Goal: Task Accomplishment & Management: Complete application form

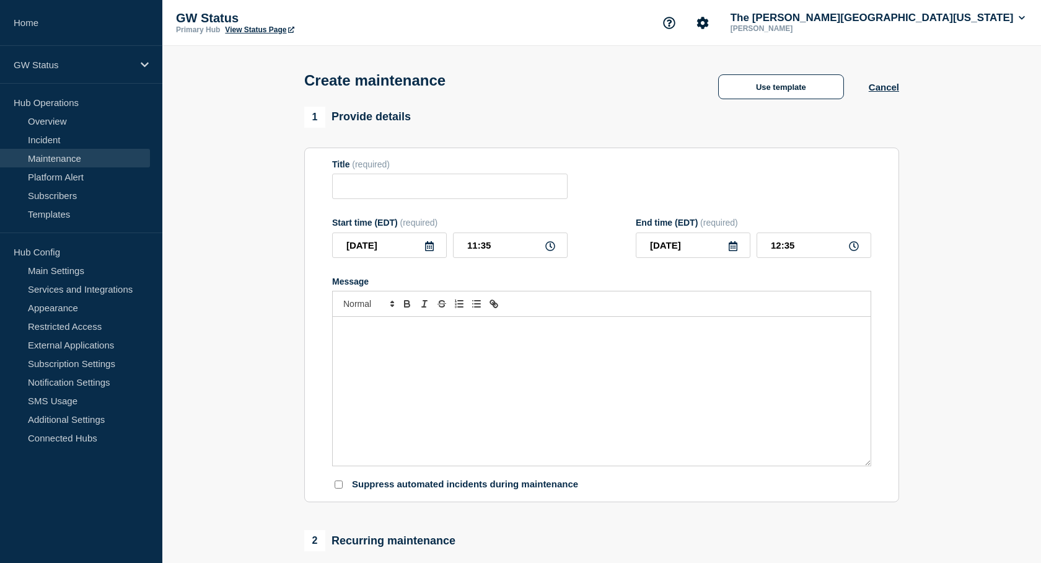
click at [85, 157] on link "Maintenance" at bounding box center [75, 158] width 150 height 19
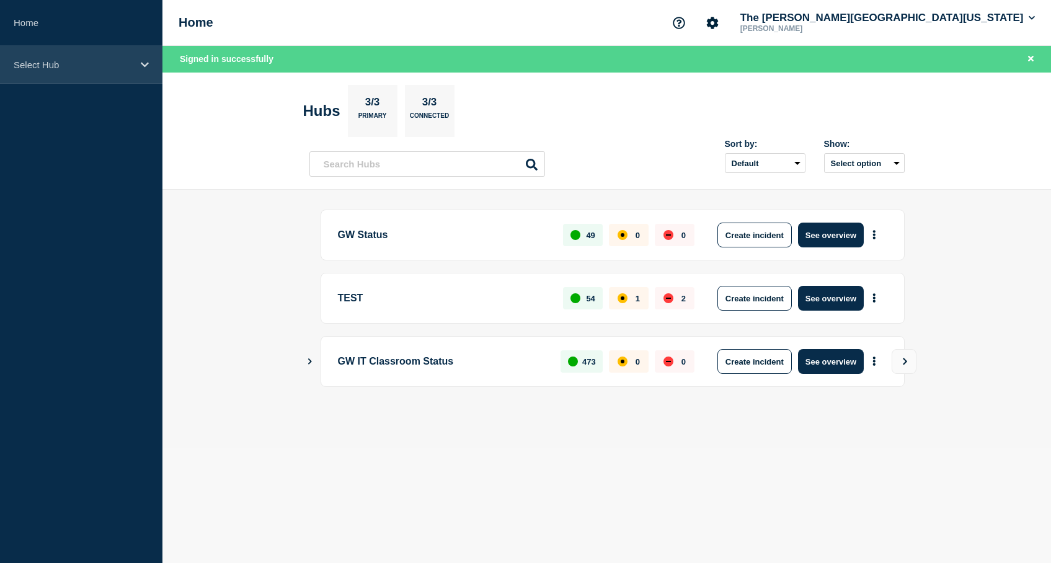
click at [65, 66] on p "Select Hub" at bounding box center [73, 65] width 119 height 11
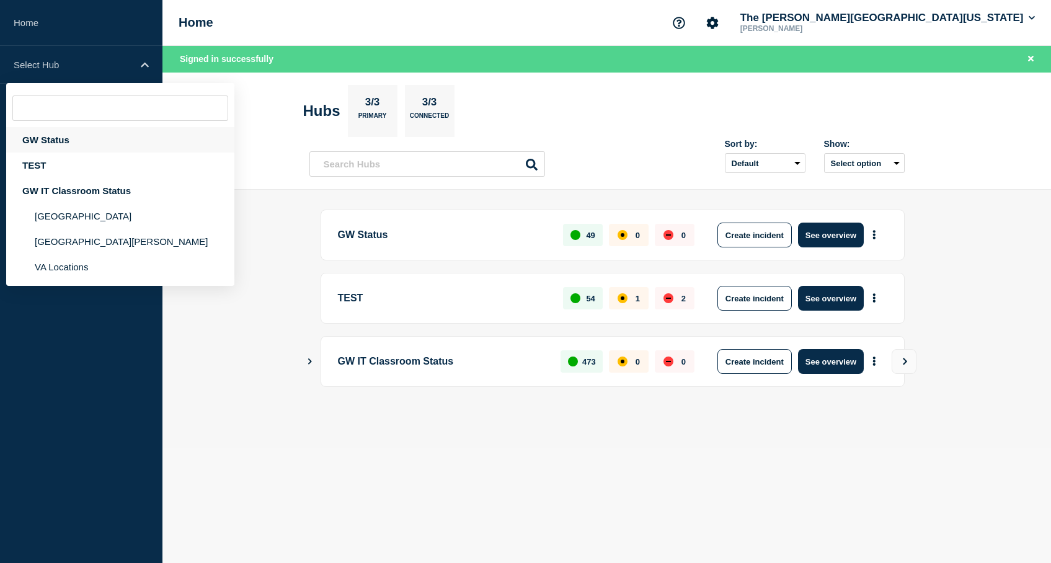
click at [60, 147] on div "GW Status" at bounding box center [120, 139] width 228 height 25
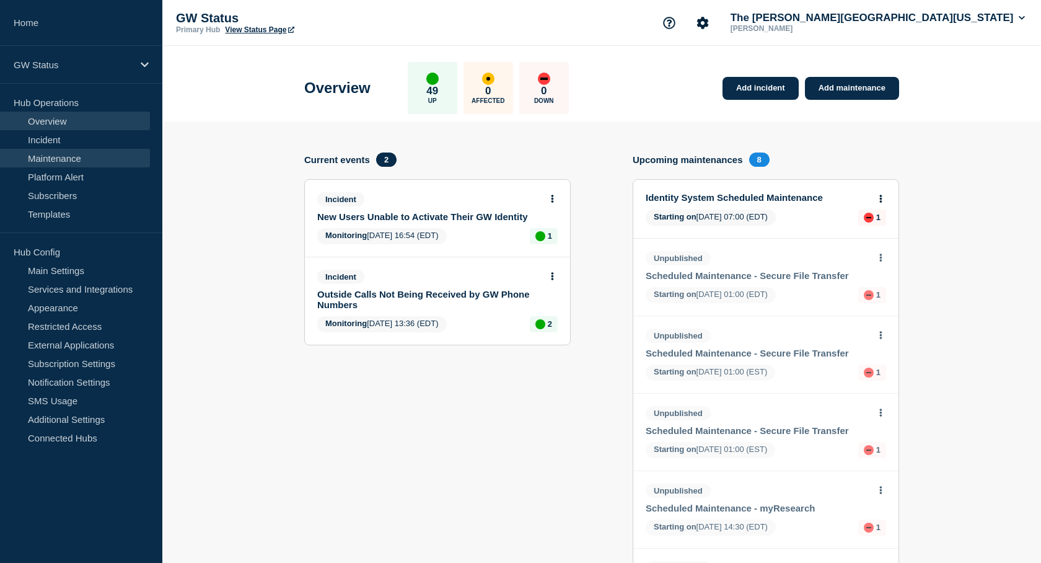
click at [75, 158] on link "Maintenance" at bounding box center [75, 158] width 150 height 19
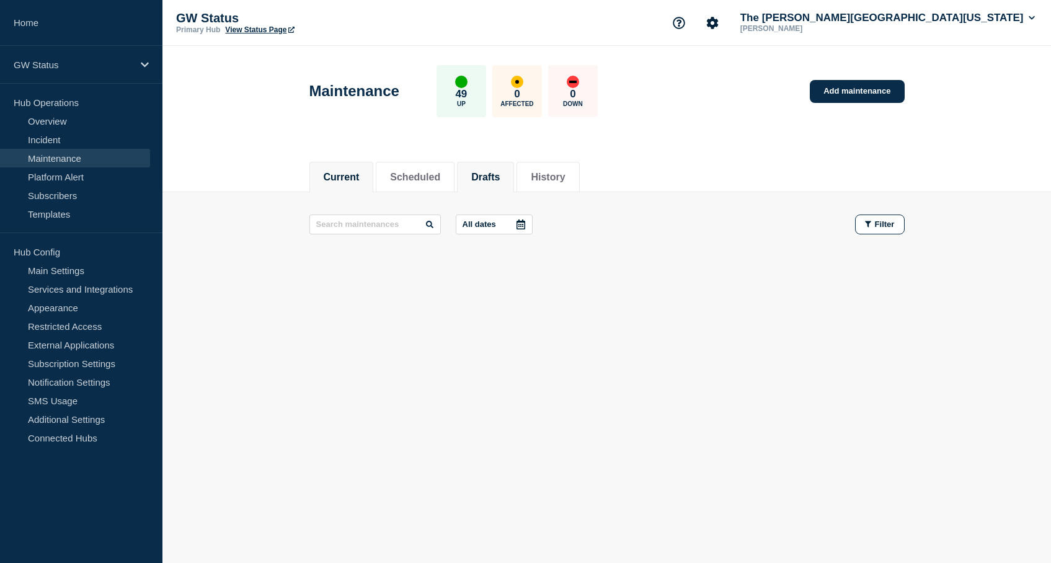
click at [494, 177] on button "Drafts" at bounding box center [485, 177] width 29 height 11
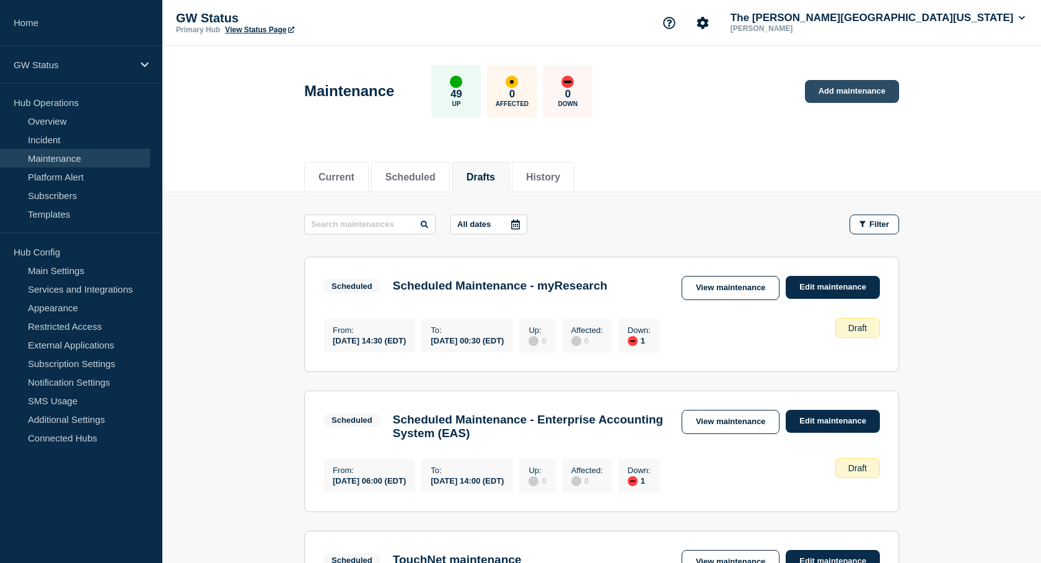
click at [867, 91] on link "Add maintenance" at bounding box center [852, 91] width 94 height 23
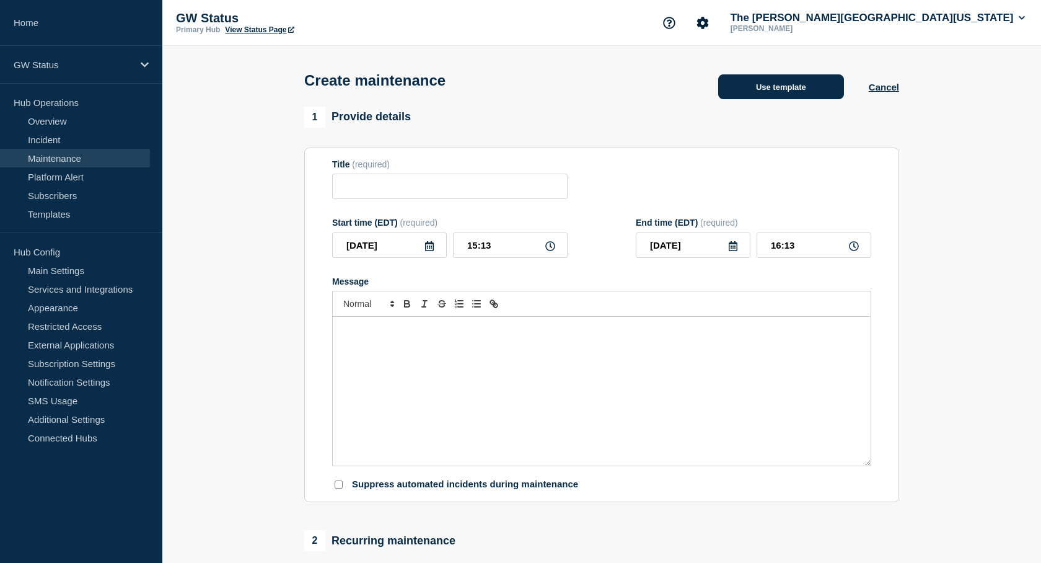
click at [780, 86] on button "Use template" at bounding box center [781, 86] width 126 height 25
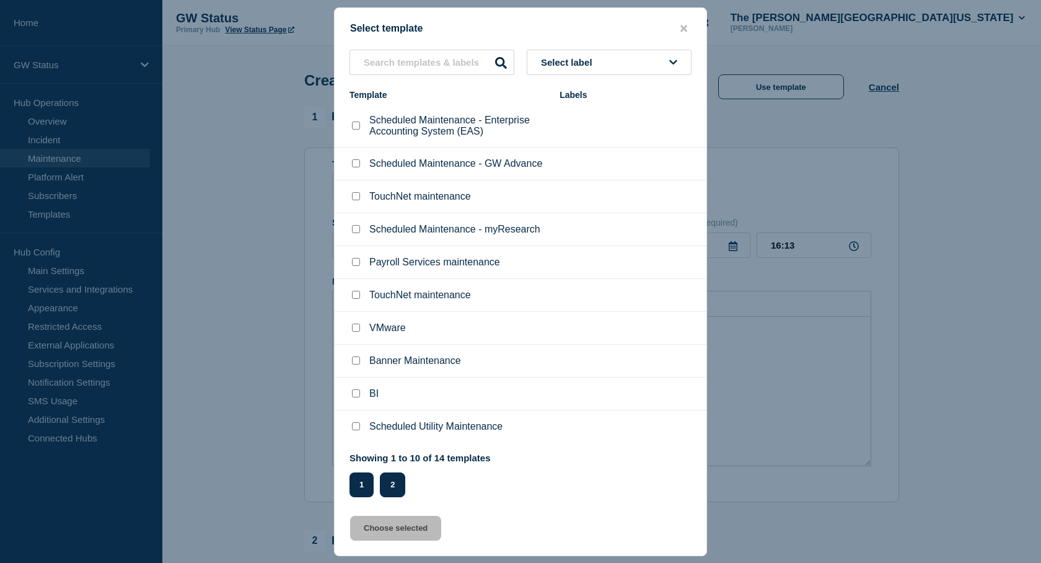
click at [397, 484] on button "2" at bounding box center [392, 484] width 25 height 25
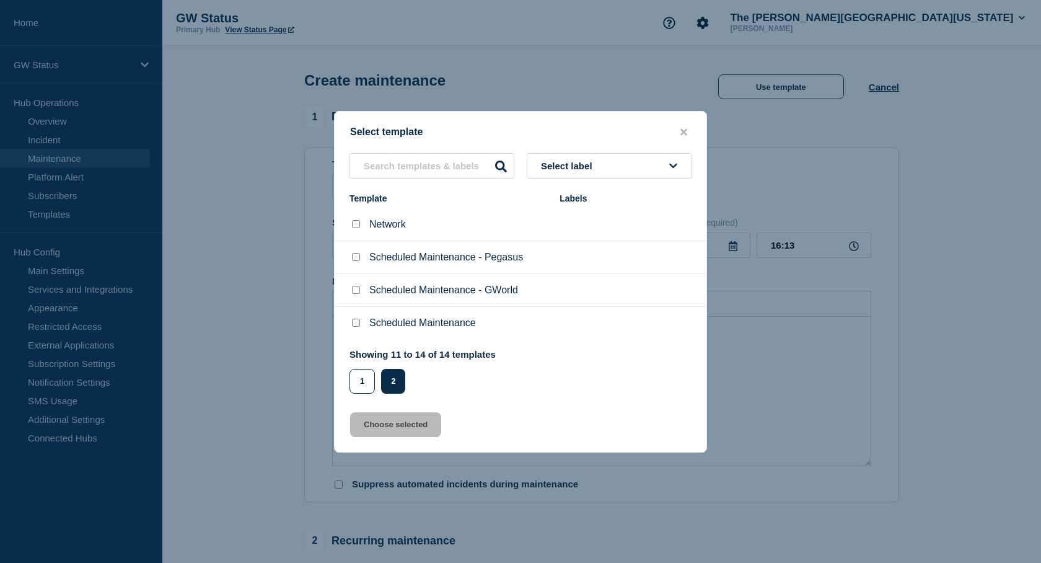
click at [356, 325] on input "Scheduled Maintenance checkbox" at bounding box center [356, 323] width 8 height 8
checkbox input "true"
click at [384, 439] on div "Select template Select label Template Labels Network Scheduled Maintenance - Pe…" at bounding box center [520, 282] width 373 height 342
click at [402, 424] on button "Choose selected" at bounding box center [395, 424] width 91 height 25
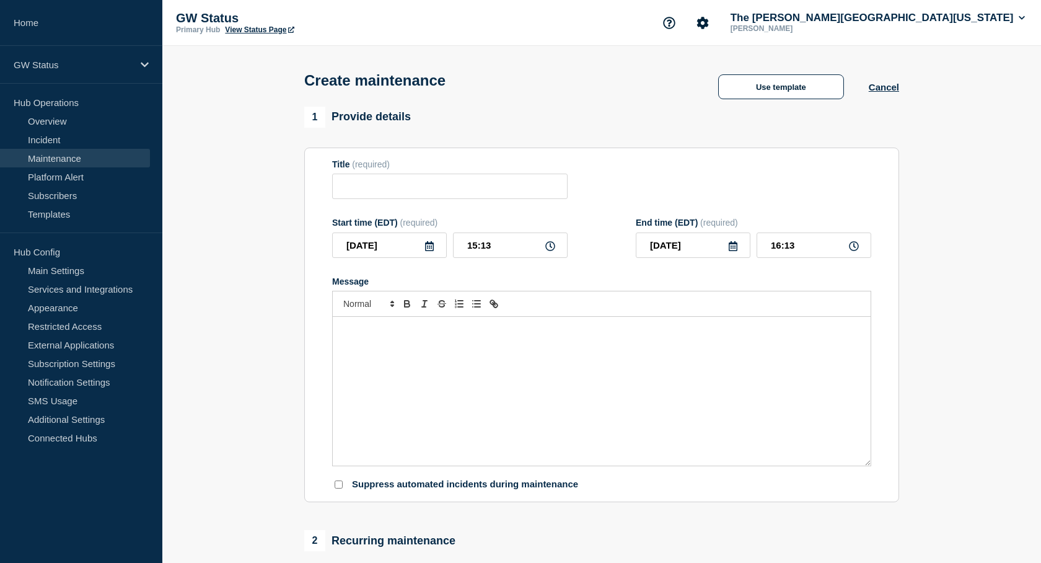
type input "Scheduled Maintenance"
type input "17:13"
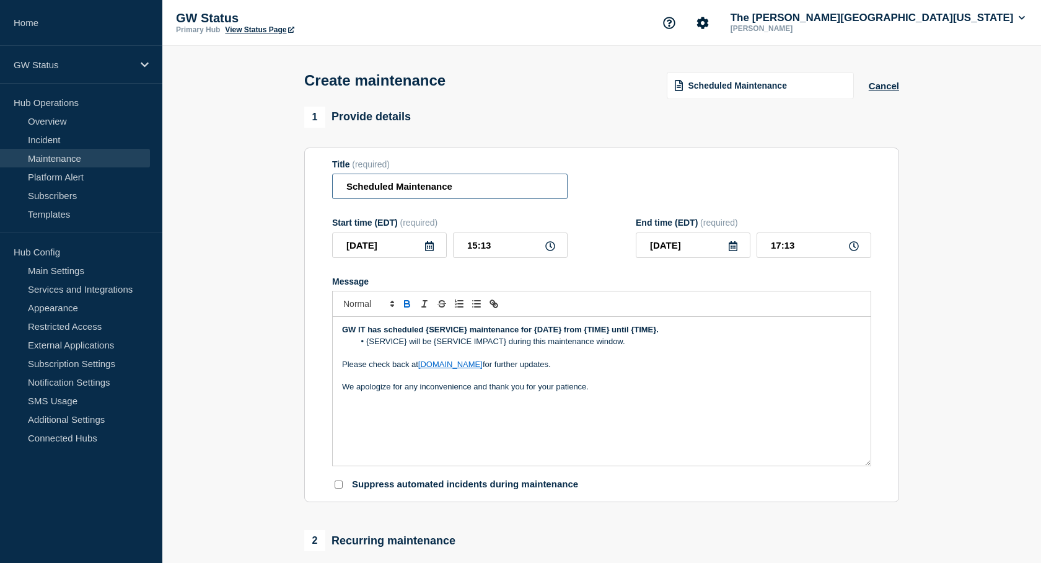
click at [467, 188] on input "Scheduled Maintenance" at bounding box center [450, 186] width 236 height 25
type input "Scheduled Maintenance - Data Centers"
click at [427, 251] on icon at bounding box center [429, 246] width 9 height 10
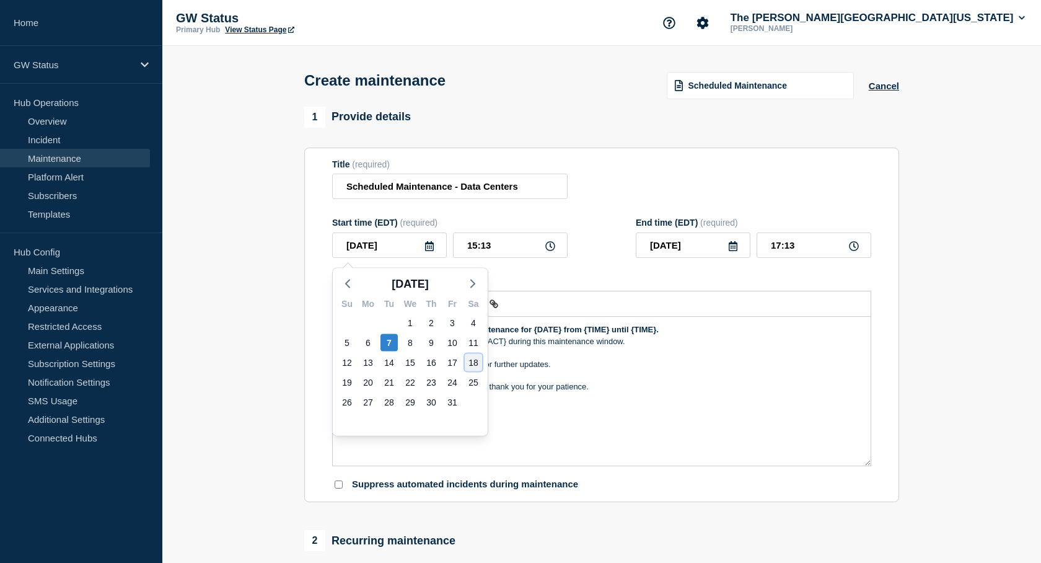
click at [476, 363] on div "18" at bounding box center [473, 362] width 17 height 17
type input "[DATE]"
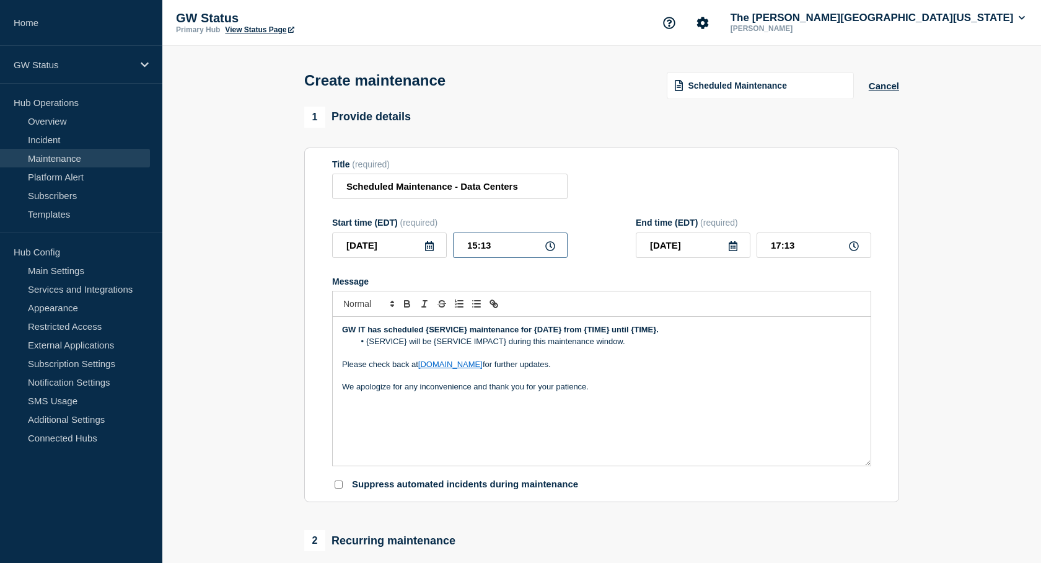
drag, startPoint x: 523, startPoint y: 249, endPoint x: 440, endPoint y: 242, distance: 82.7
click at [440, 242] on div "[DATE] 15:13" at bounding box center [450, 244] width 236 height 25
type input "22:00"
type input "[DATE]"
type input "00:00"
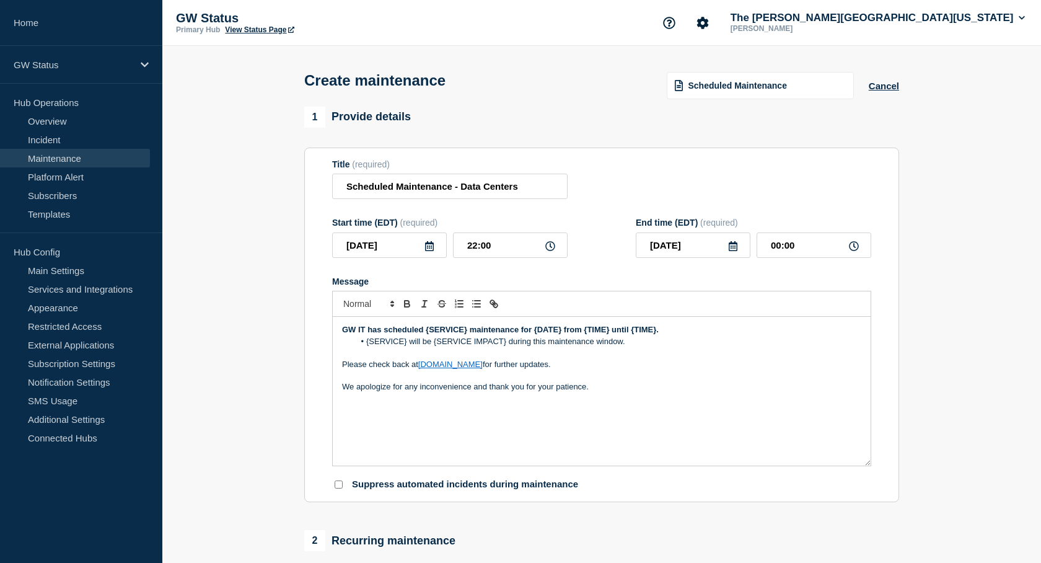
click at [732, 249] on icon at bounding box center [733, 246] width 10 height 10
click at [676, 380] on div "20" at bounding box center [671, 382] width 17 height 17
type input "[DATE]"
click at [766, 418] on div "GW IT has scheduled {SERVICE} maintenance for {DATE} from {TIME} until {TIME}. …" at bounding box center [602, 391] width 538 height 149
drag, startPoint x: 655, startPoint y: 332, endPoint x: 425, endPoint y: 331, distance: 230.6
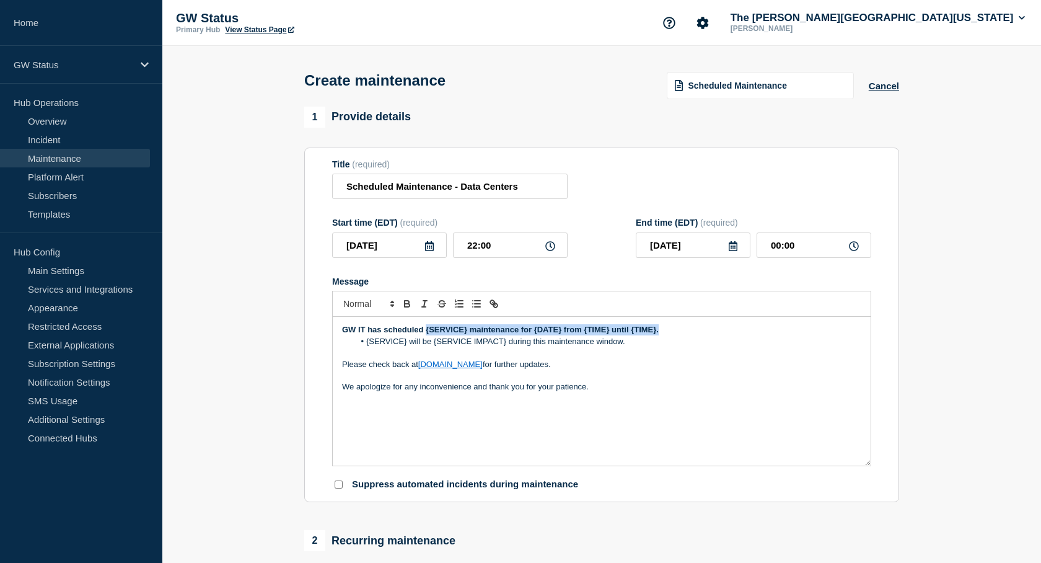
click at [425, 331] on p "GW IT has scheduled {SERVICE} maintenance for {DATE} from {TIME} until {TIME}." at bounding box center [601, 329] width 519 height 11
drag, startPoint x: 529, startPoint y: 332, endPoint x: 427, endPoint y: 333, distance: 102.3
click at [427, 333] on p "GW IT has scheduled Data Center maintenance" at bounding box center [601, 329] width 519 height 11
drag, startPoint x: 462, startPoint y: 336, endPoint x: 468, endPoint y: 337, distance: 6.2
click at [462, 334] on strong "GW IT has scheduled Data Center maintenance" at bounding box center [432, 329] width 180 height 9
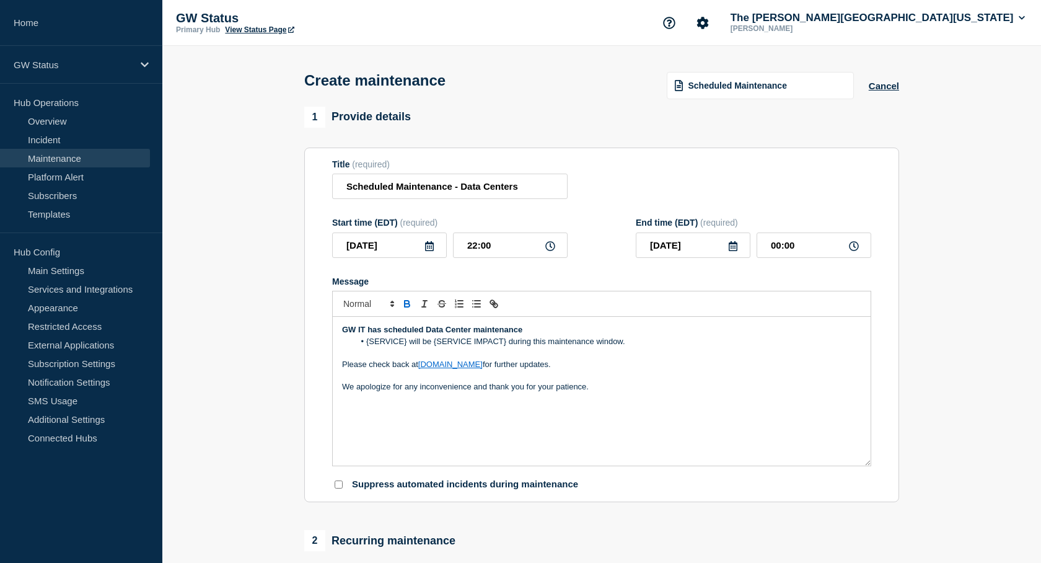
click at [474, 334] on strong "GW IT has scheduled Data Center maintenance" at bounding box center [432, 329] width 180 height 9
drag, startPoint x: 473, startPoint y: 333, endPoint x: 427, endPoint y: 332, distance: 46.5
click at [427, 332] on strong "GW IT has scheduled Data Center maintenance" at bounding box center [432, 329] width 180 height 9
click at [503, 335] on p "GW IT has scheduled maintenance" at bounding box center [601, 329] width 519 height 11
click at [492, 334] on strong "GW IT has scheduled maintenance to teh Data Centers for [DATE]" at bounding box center [467, 329] width 251 height 9
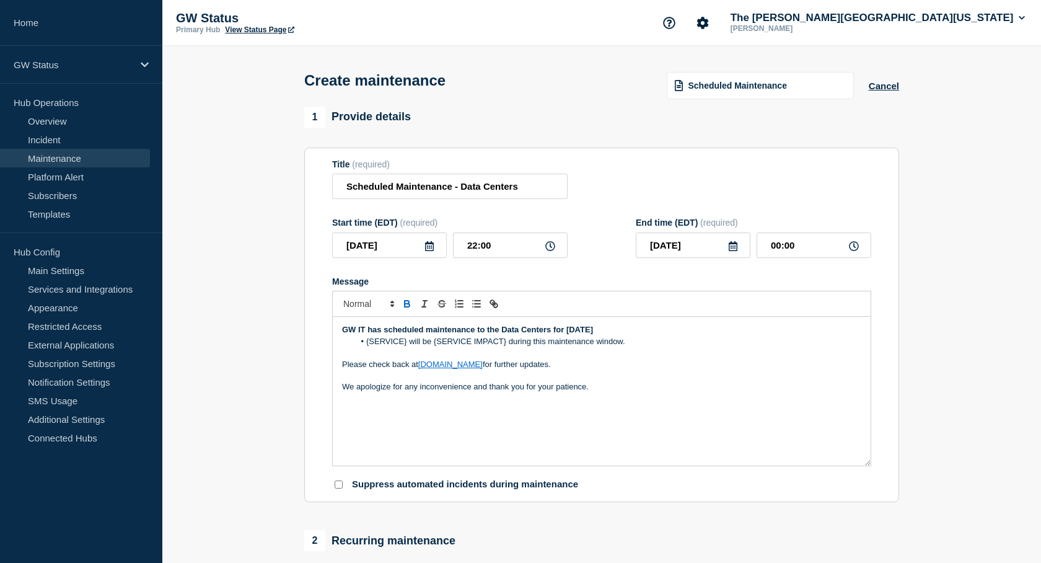
click at [564, 332] on strong "GW IT has scheduled maintenance to the Data Centers for [DATE]" at bounding box center [467, 329] width 251 height 9
click at [701, 331] on p "GW IT has scheduled maintenance to the Data Centers 10:00 PM [DATE]" at bounding box center [601, 329] width 519 height 11
click at [550, 328] on p "GW IT has scheduled maintenance to the Data Centers 10:00 PM [DATE] to midnight…" at bounding box center [601, 329] width 519 height 11
drag, startPoint x: 759, startPoint y: 332, endPoint x: 812, endPoint y: 336, distance: 52.8
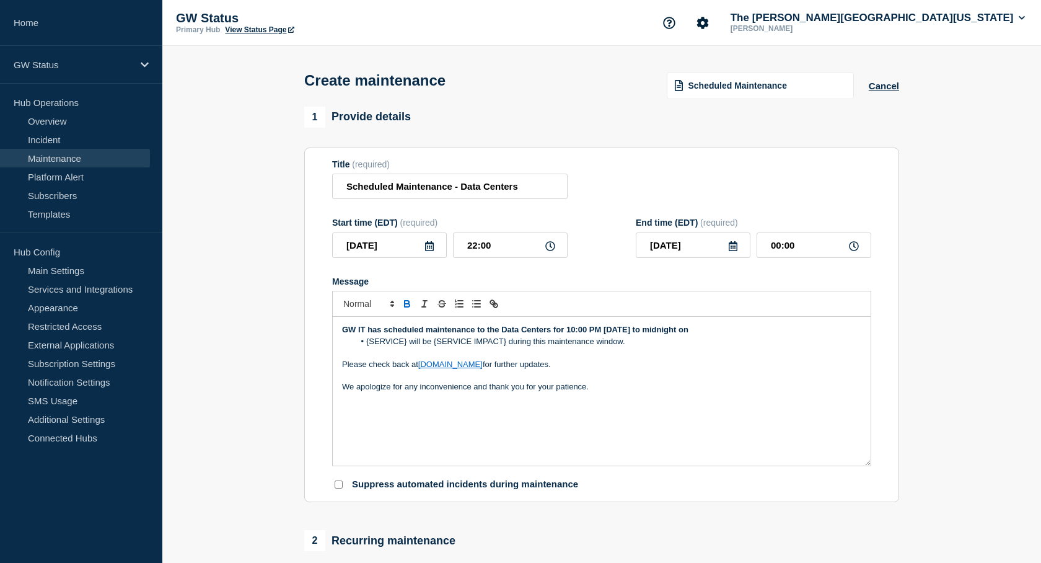
click at [759, 332] on p "GW IT has scheduled maintenance to the Data Centers for 10:00 PM [DATE] to midn…" at bounding box center [601, 329] width 519 height 11
click at [732, 251] on icon at bounding box center [733, 246] width 10 height 10
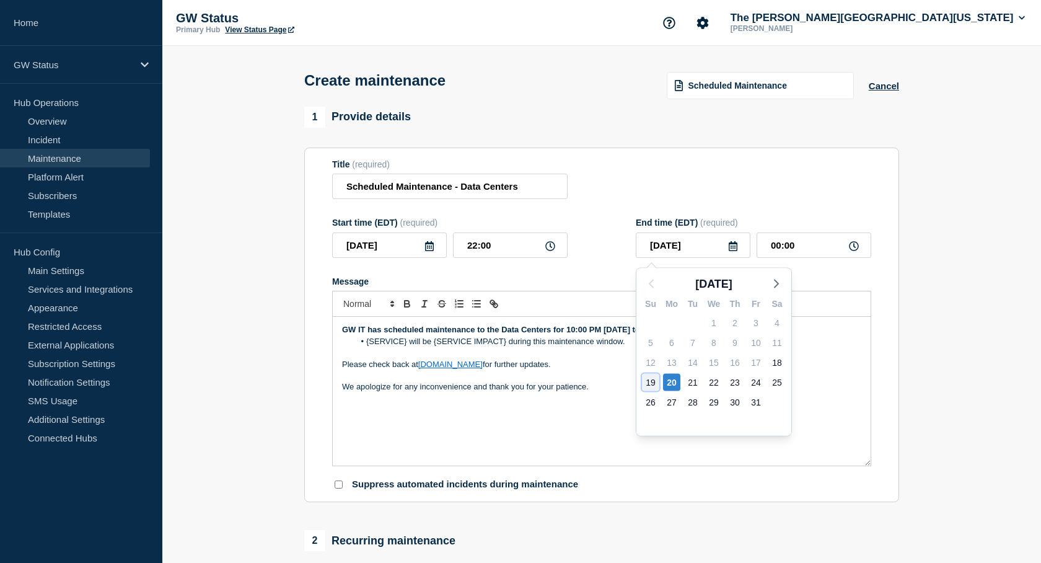
click at [652, 379] on div "19" at bounding box center [650, 382] width 17 height 17
type input "[DATE]"
click at [770, 332] on p "GW IT has scheduled maintenance to the Data Centers for 10:00 PM [DATE] to midn…" at bounding box center [601, 329] width 519 height 11
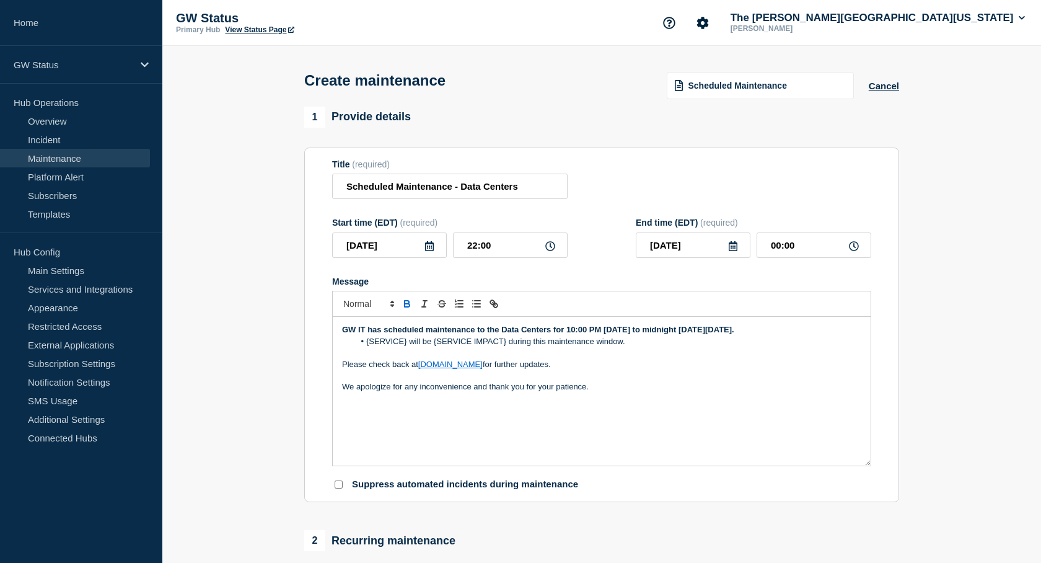
click at [735, 251] on icon at bounding box center [733, 246] width 10 height 10
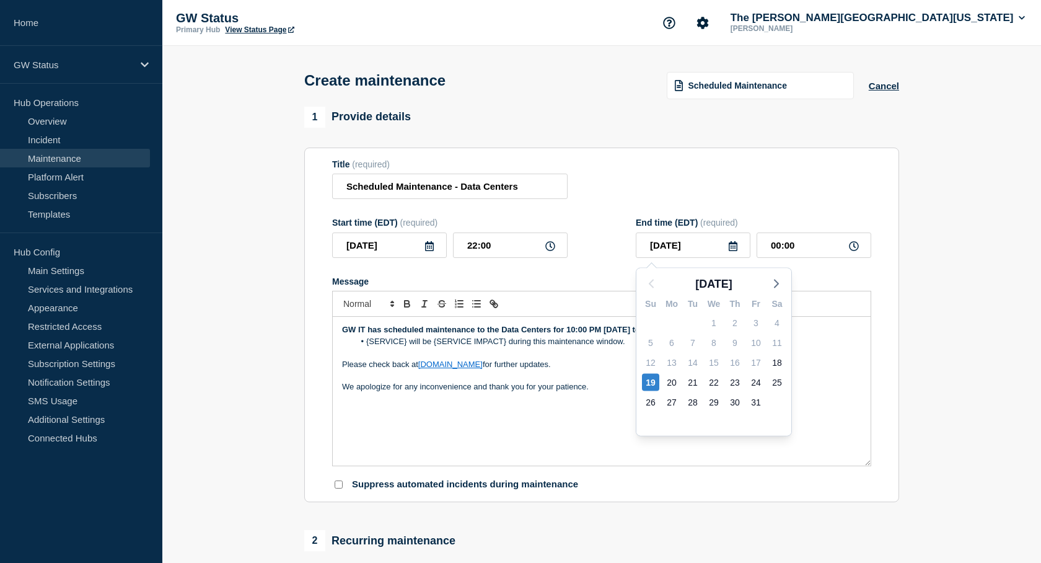
click at [843, 406] on div "GW IT has scheduled maintenance to the Data Centers for 10:00 PM [DATE] to midn…" at bounding box center [602, 391] width 538 height 149
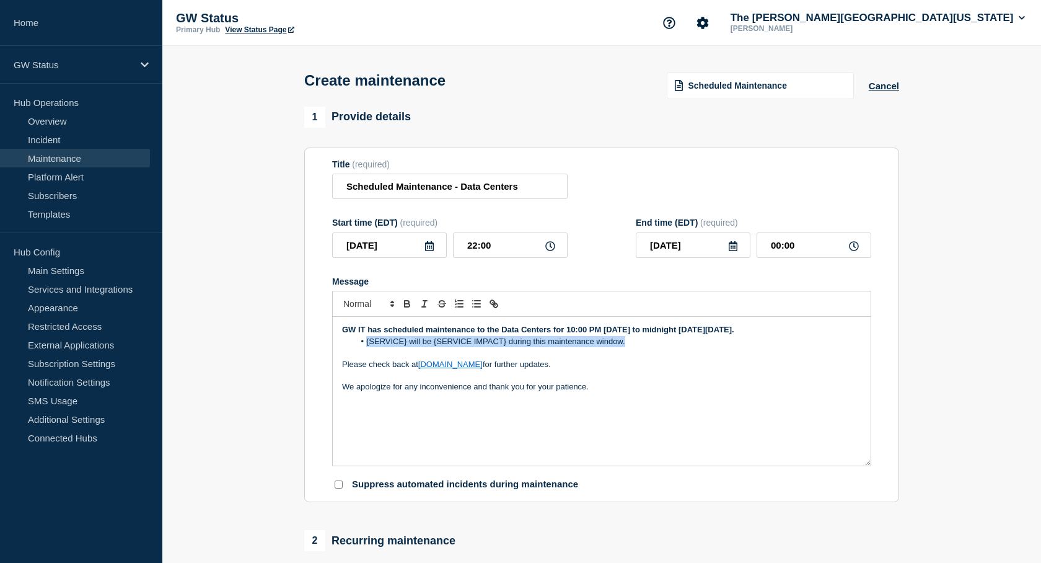
drag, startPoint x: 625, startPoint y: 345, endPoint x: 365, endPoint y: 345, distance: 260.4
click at [365, 345] on li "{SERVICE} will be {SERVICE IMPACT} during this maintenance window." at bounding box center [609, 341] width 508 height 11
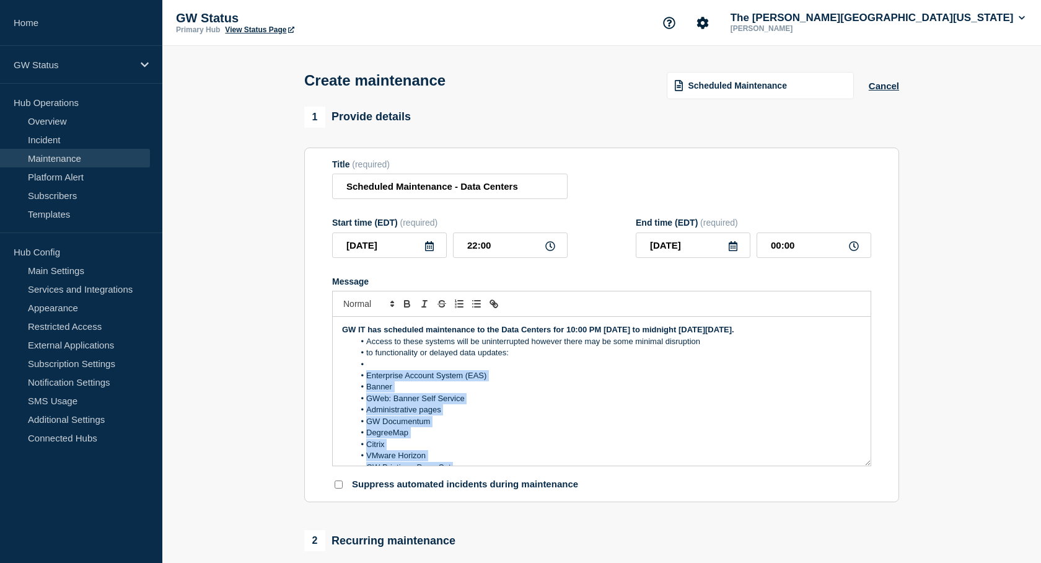
drag, startPoint x: 441, startPoint y: 441, endPoint x: 365, endPoint y: 378, distance: 98.2
click at [365, 378] on ol "Access to these systems will be uninterrupted however there may be some minimal…" at bounding box center [601, 422] width 519 height 172
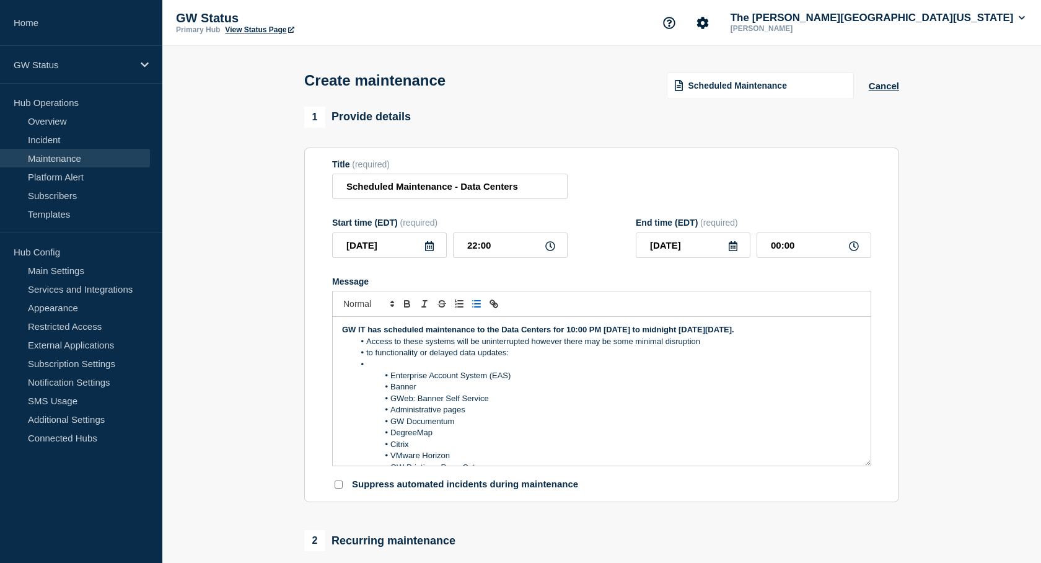
click at [404, 365] on li "Message" at bounding box center [609, 364] width 508 height 11
click at [713, 347] on li "Access to these systems will be uninterrupted however there may be some minimal…" at bounding box center [609, 341] width 508 height 11
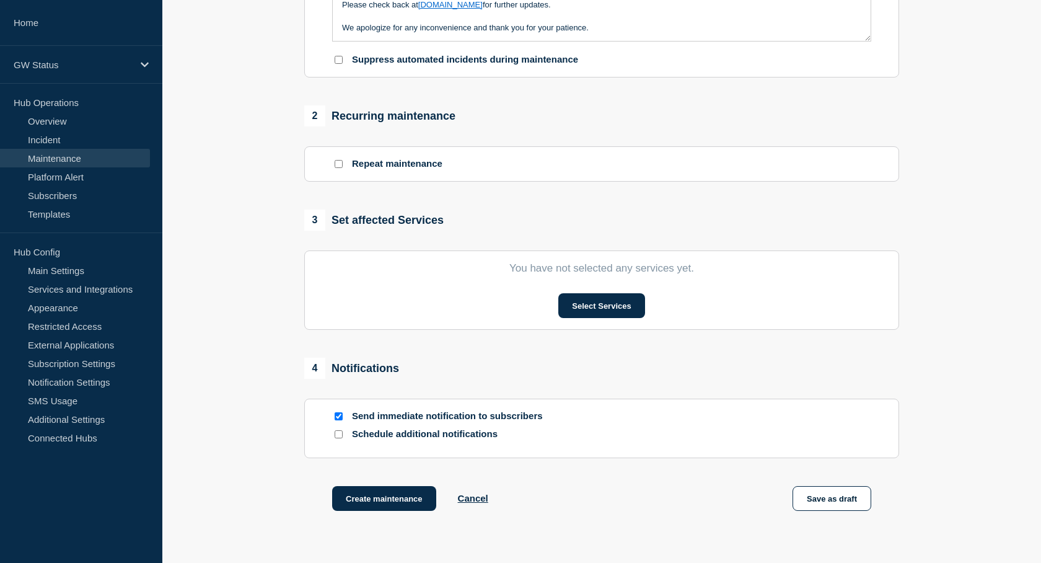
scroll to position [496, 0]
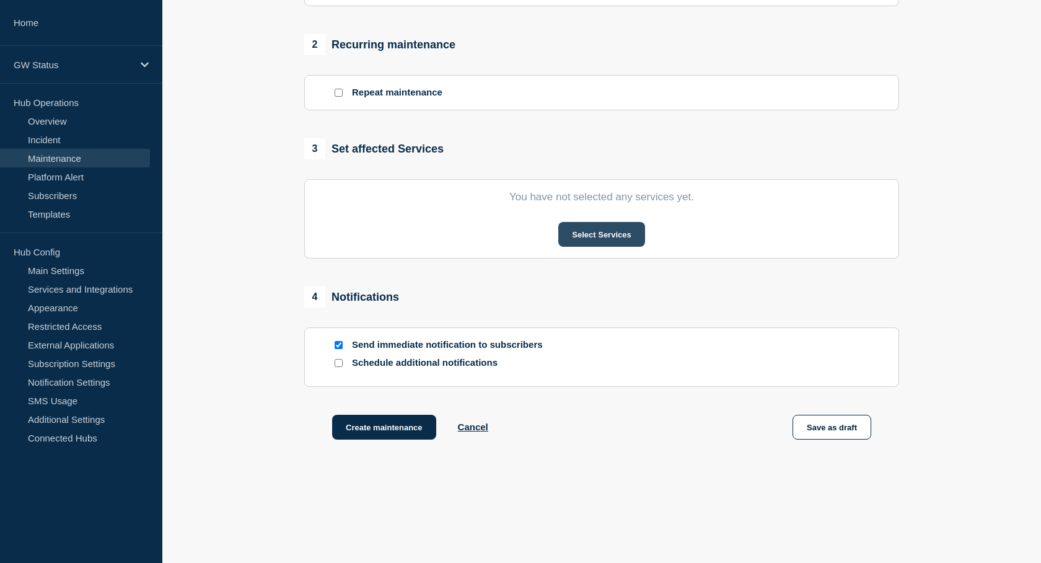
click at [600, 244] on button "Select Services" at bounding box center [602, 234] width 86 height 25
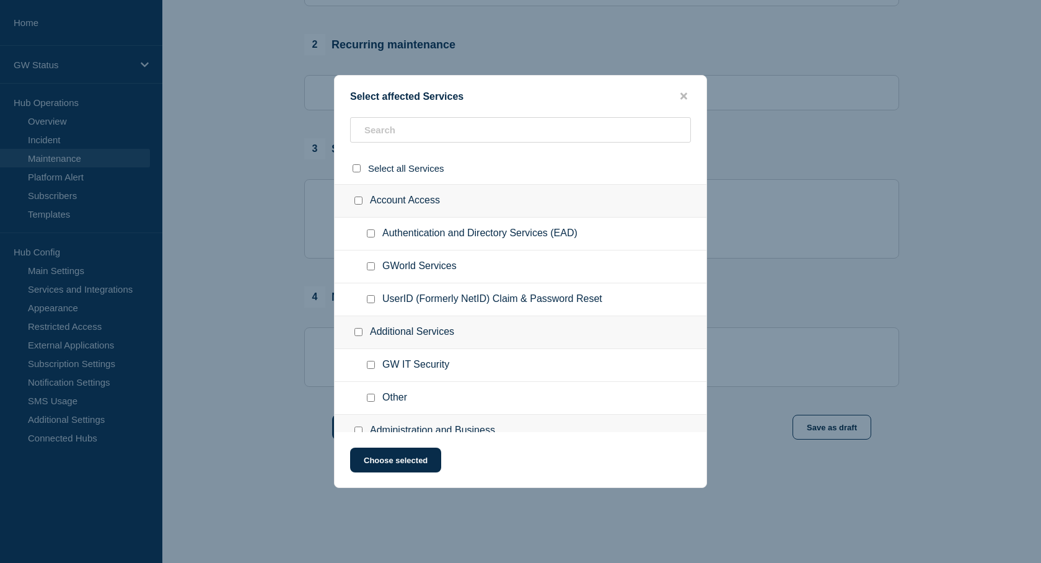
click at [371, 268] on input "GWorld Services checkbox" at bounding box center [371, 266] width 8 height 8
checkbox input "true"
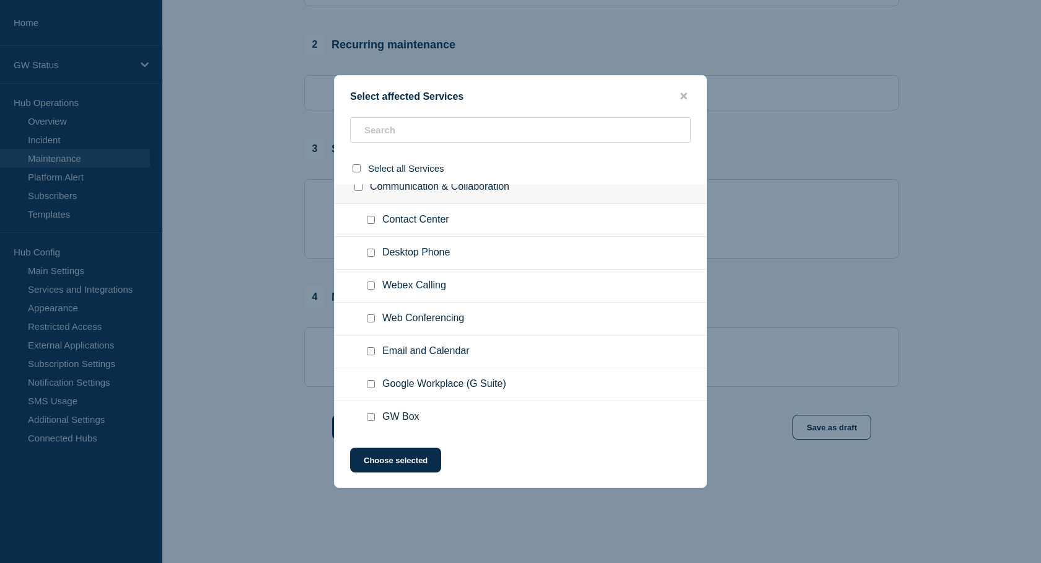
scroll to position [620, 0]
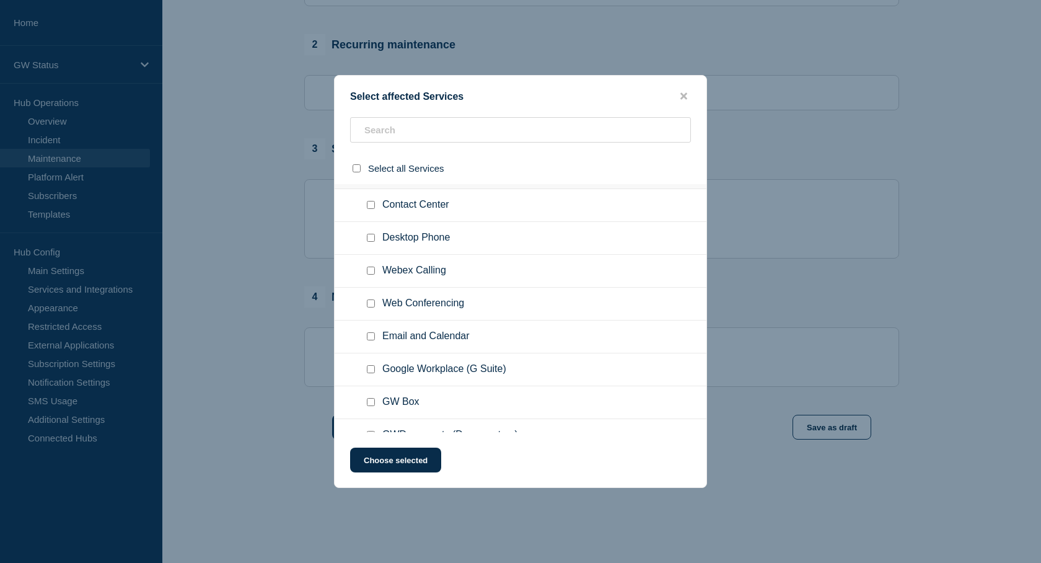
click at [371, 236] on input "Desktop Phone checkbox" at bounding box center [371, 238] width 8 height 8
checkbox input "true"
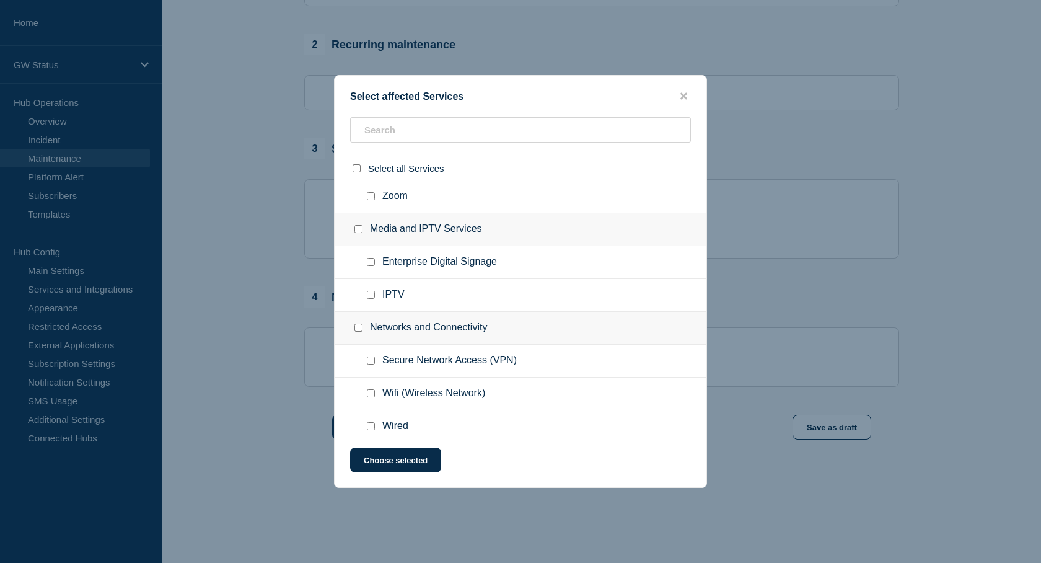
scroll to position [1178, 0]
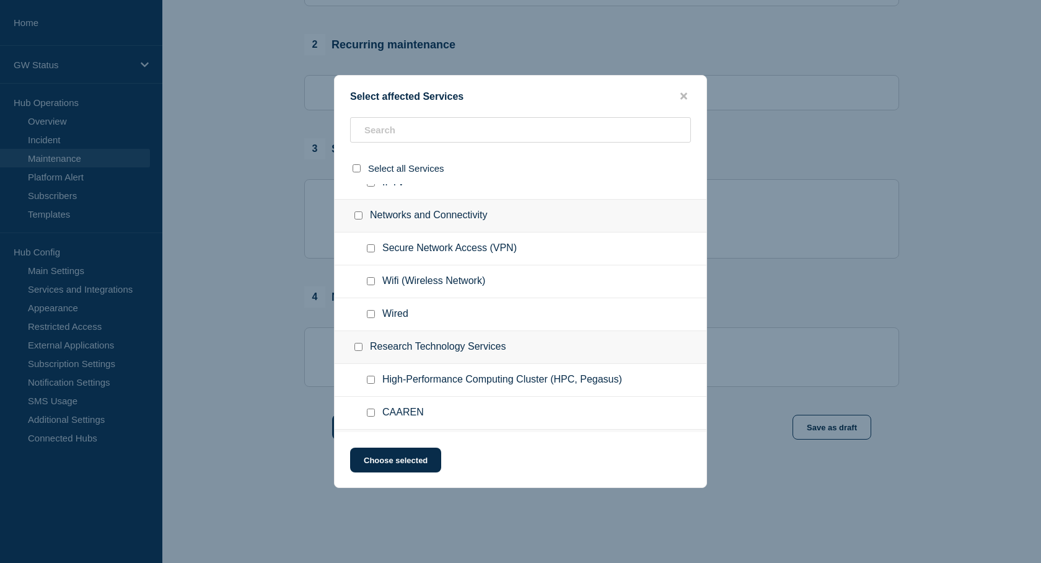
click at [372, 285] on input "Wifi (Wireless Network) checkbox" at bounding box center [371, 281] width 8 height 8
checkbox input "true"
drag, startPoint x: 373, startPoint y: 316, endPoint x: 382, endPoint y: 324, distance: 12.3
click at [373, 316] on input "Wired checkbox" at bounding box center [371, 314] width 8 height 8
checkbox input "true"
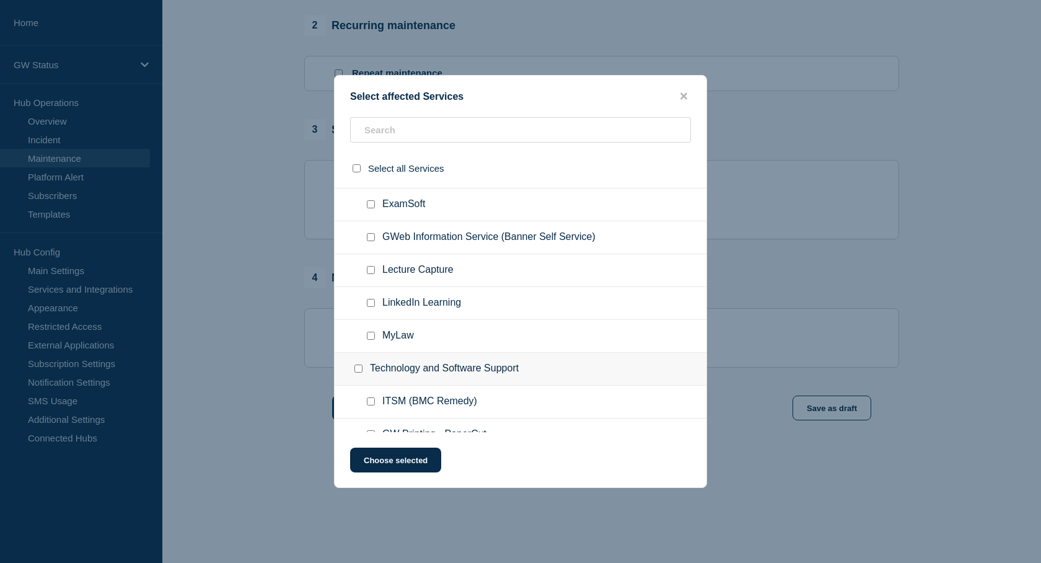
scroll to position [1578, 0]
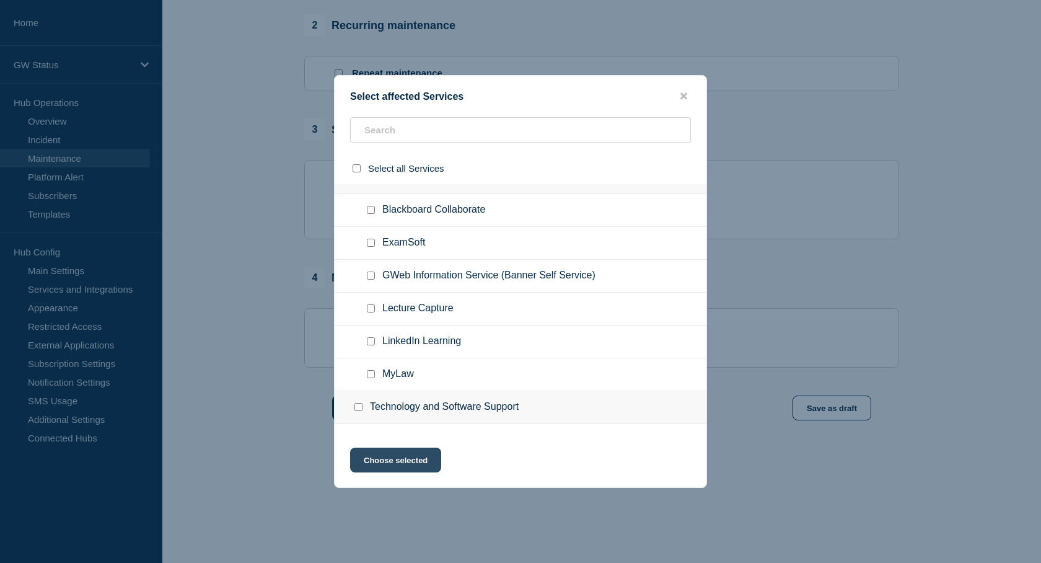
click at [387, 468] on button "Choose selected" at bounding box center [395, 460] width 91 height 25
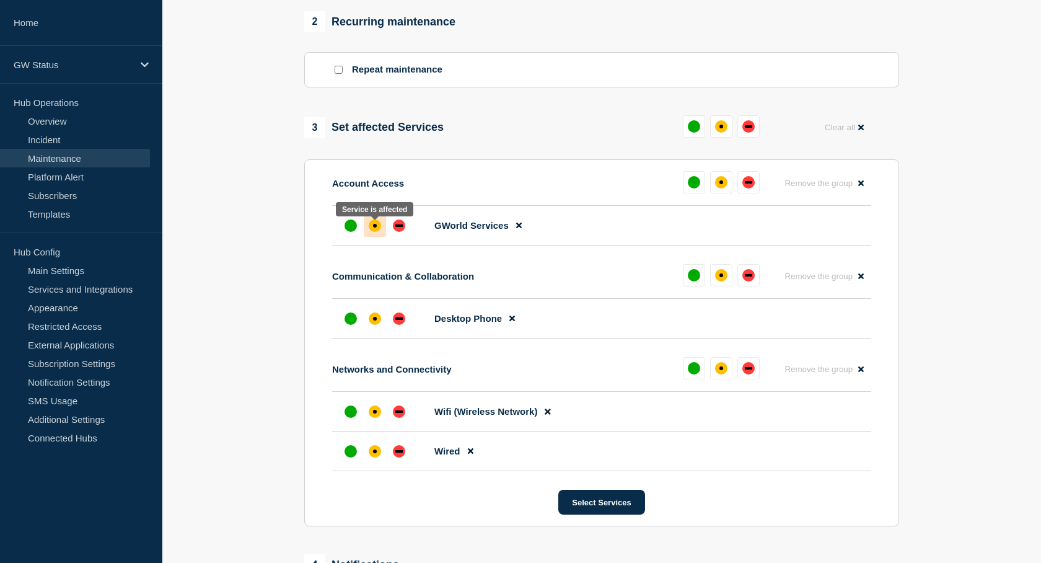
click at [373, 232] on div "affected" at bounding box center [375, 225] width 12 height 12
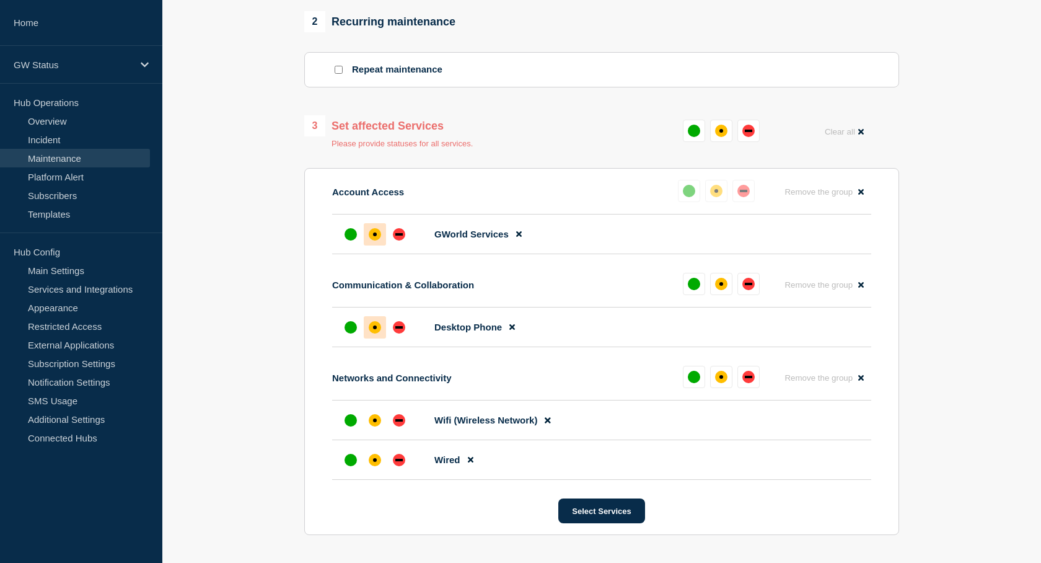
click at [374, 329] on div "affected" at bounding box center [375, 327] width 12 height 12
drag, startPoint x: 376, startPoint y: 420, endPoint x: 373, endPoint y: 451, distance: 31.2
click at [376, 420] on div at bounding box center [375, 420] width 22 height 22
drag, startPoint x: 374, startPoint y: 462, endPoint x: 399, endPoint y: 478, distance: 29.8
click at [374, 463] on div "affected" at bounding box center [375, 460] width 12 height 12
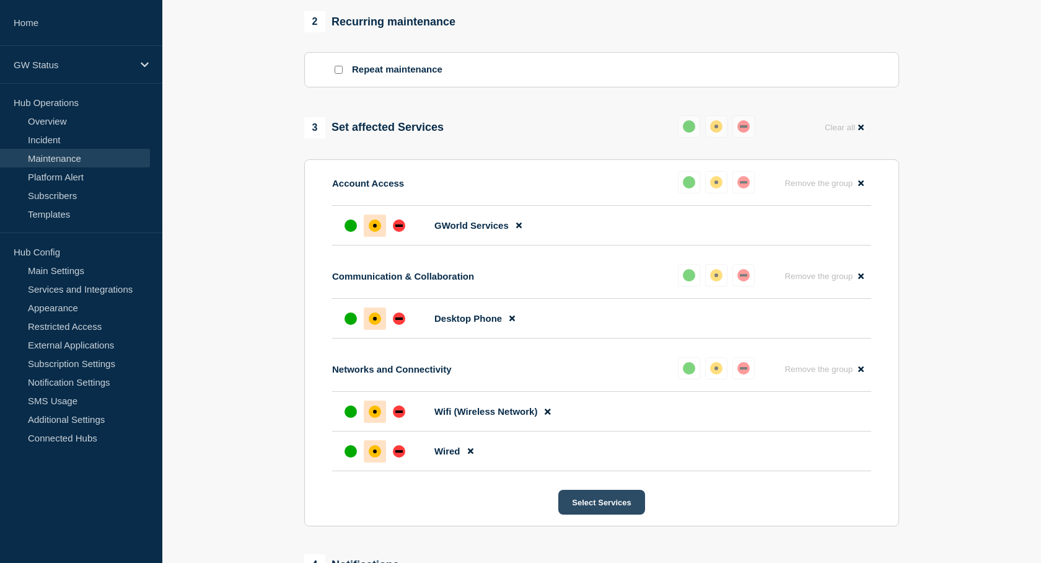
click at [608, 505] on button "Select Services" at bounding box center [602, 502] width 86 height 25
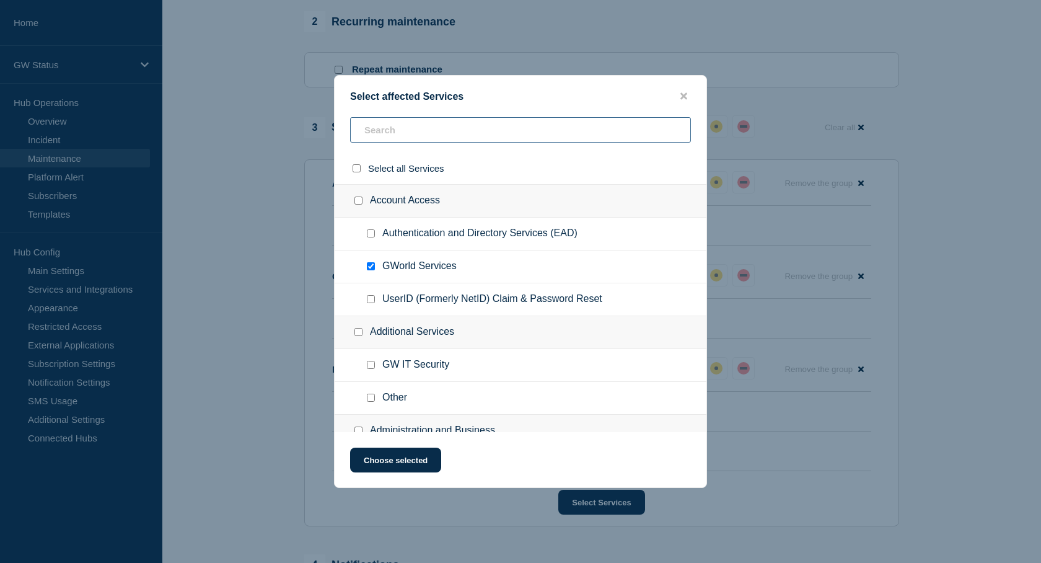
click at [413, 133] on input "text" at bounding box center [520, 129] width 341 height 25
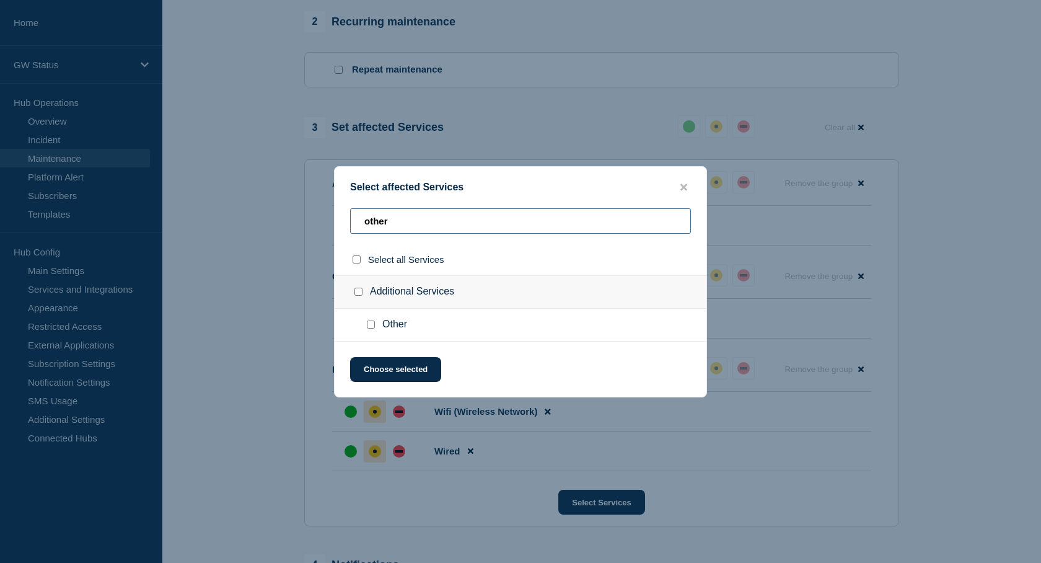
type input "other"
click at [369, 326] on input "Other checkbox" at bounding box center [371, 325] width 8 height 8
checkbox input "true"
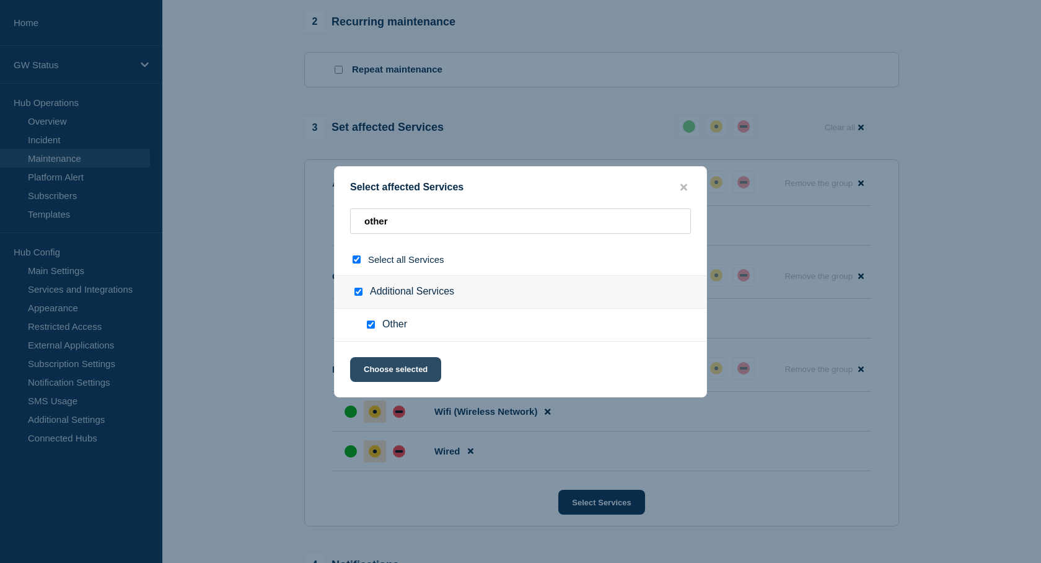
click at [387, 370] on button "Choose selected" at bounding box center [395, 369] width 91 height 25
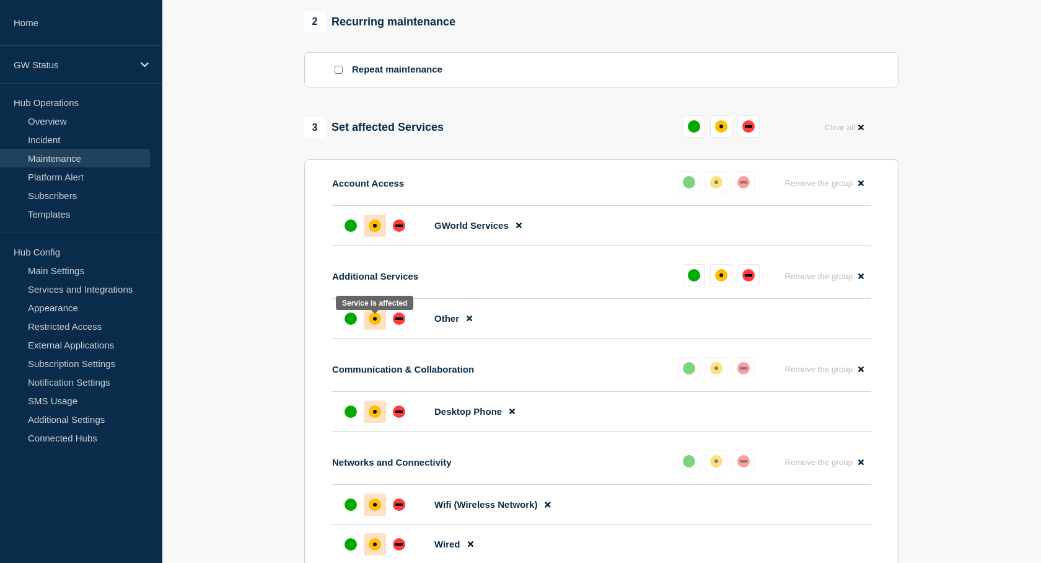
click at [378, 330] on div at bounding box center [375, 318] width 22 height 22
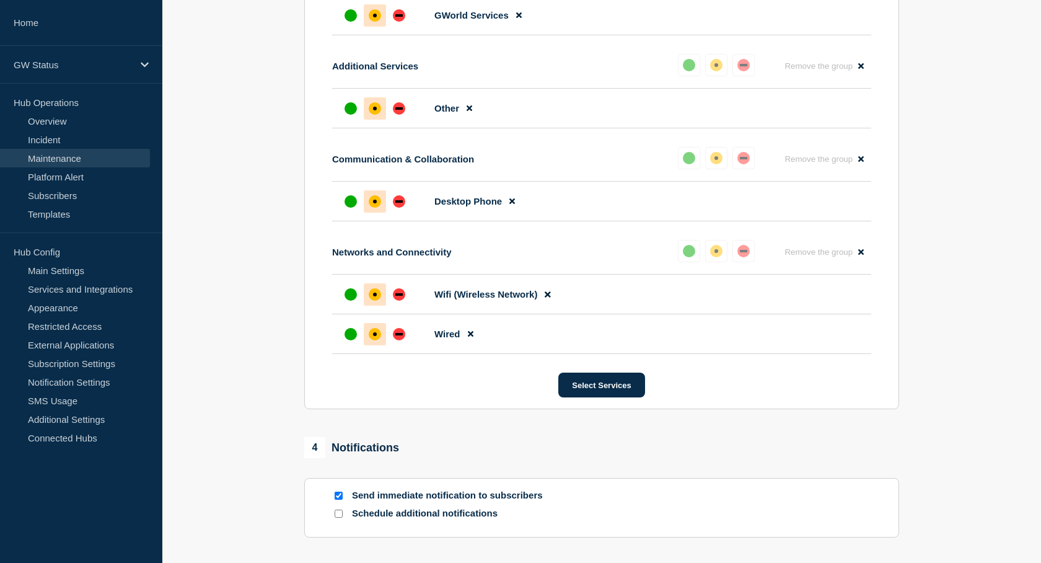
scroll to position [767, 0]
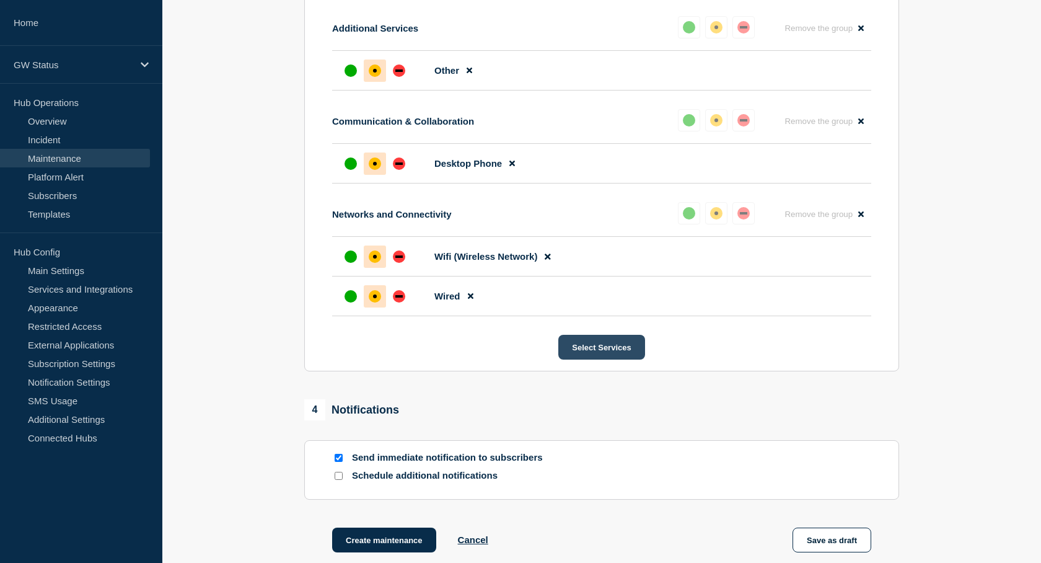
click at [596, 352] on button "Select Services" at bounding box center [602, 347] width 86 height 25
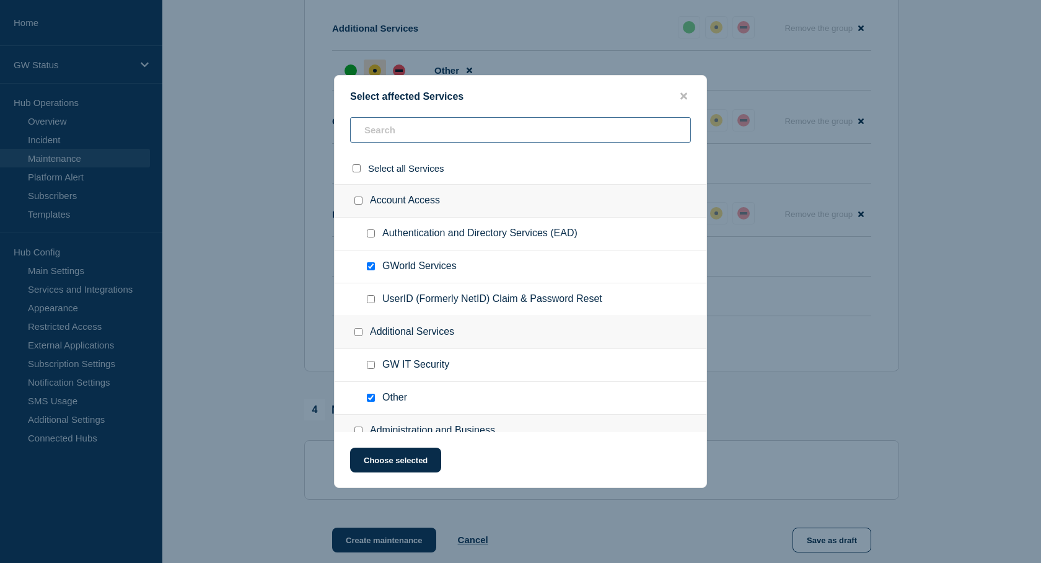
click at [400, 132] on input "text" at bounding box center [520, 129] width 341 height 25
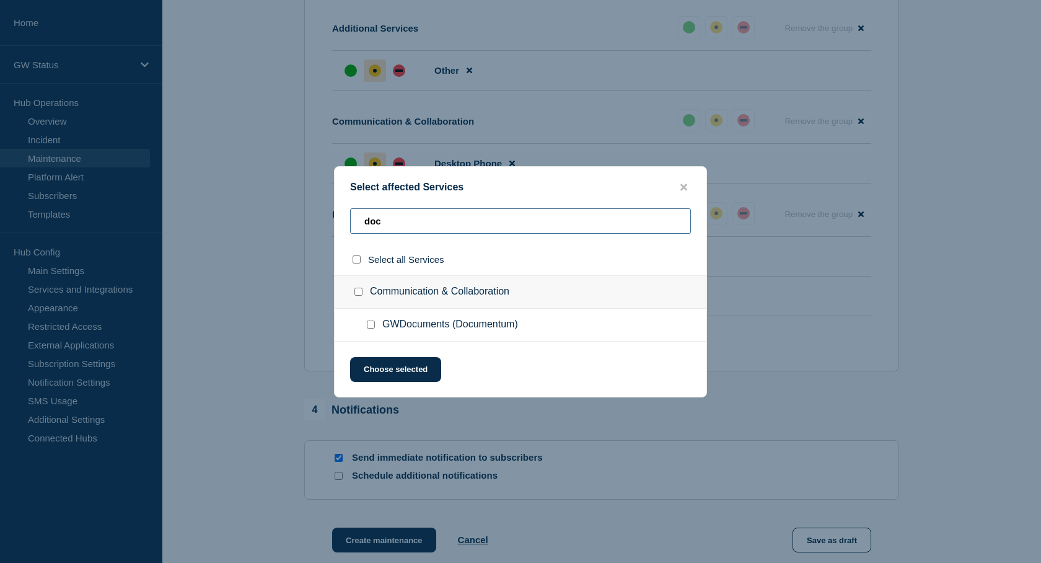
type input "doc"
click at [373, 324] on input "GWDocuments (Documentum) checkbox" at bounding box center [371, 325] width 8 height 8
checkbox input "true"
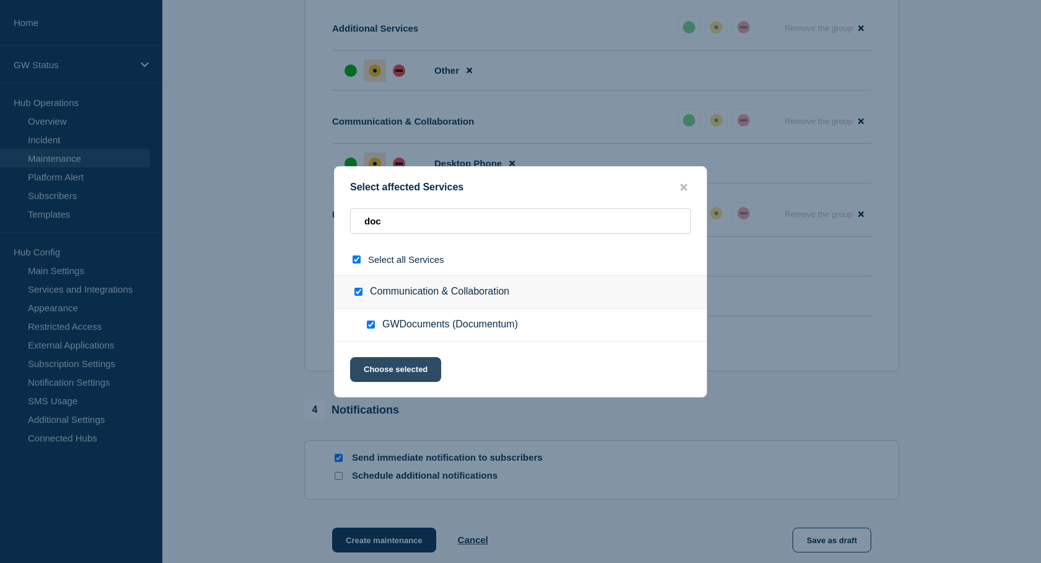
click at [389, 375] on button "Choose selected" at bounding box center [395, 369] width 91 height 25
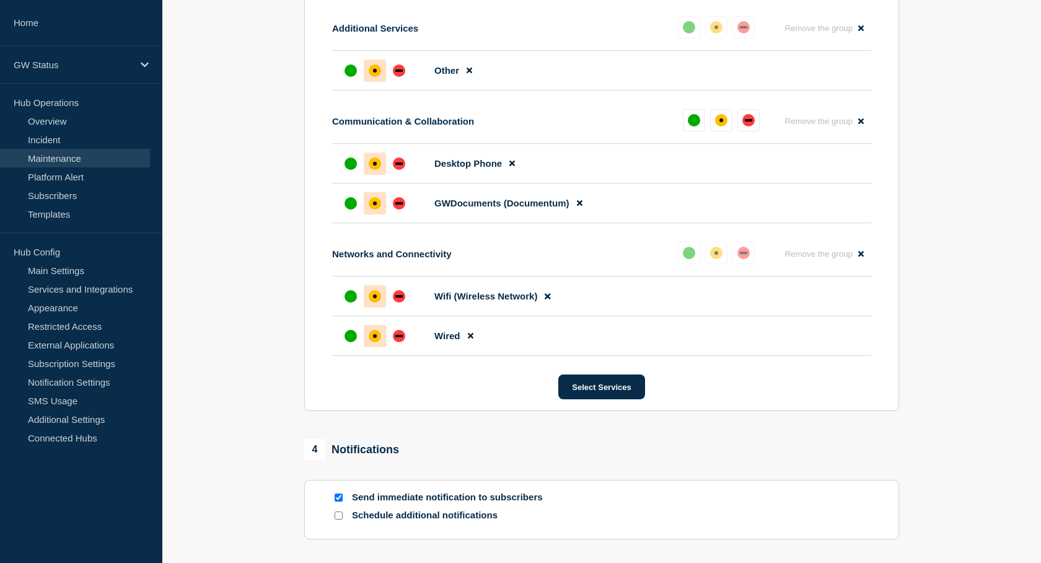
click at [370, 205] on div "affected" at bounding box center [375, 203] width 12 height 12
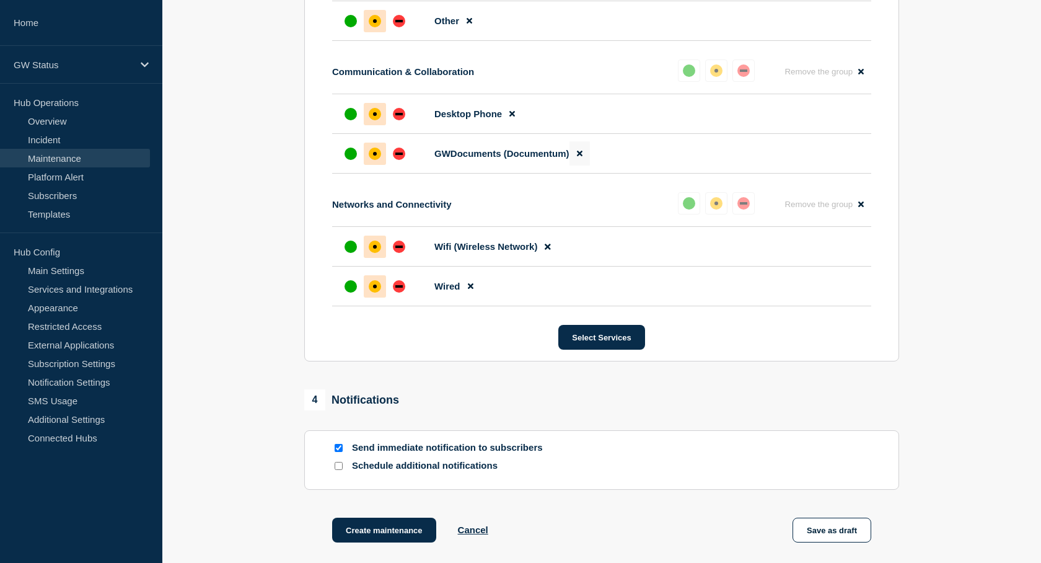
scroll to position [829, 0]
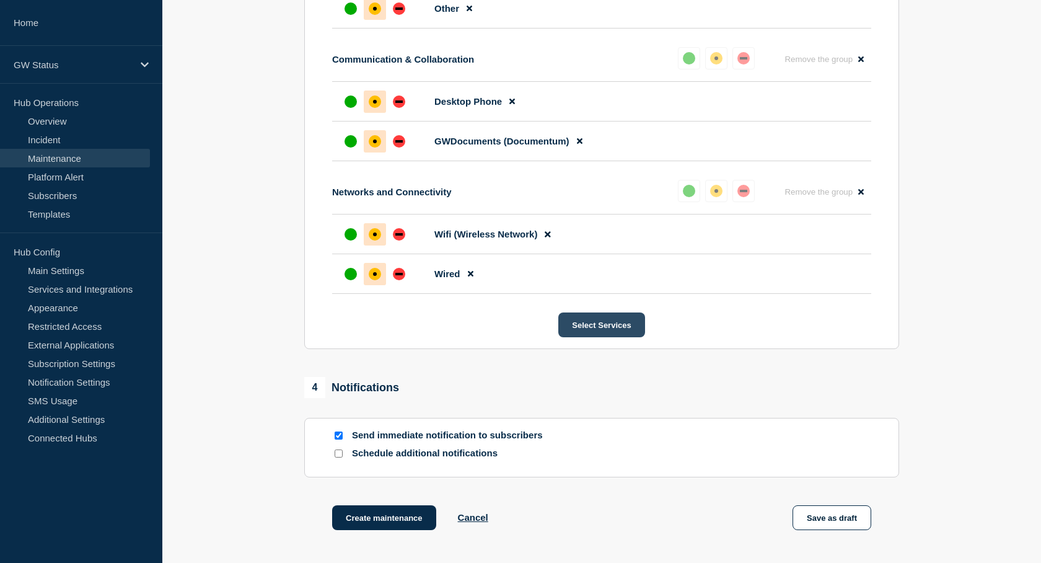
click at [598, 328] on button "Select Services" at bounding box center [602, 324] width 86 height 25
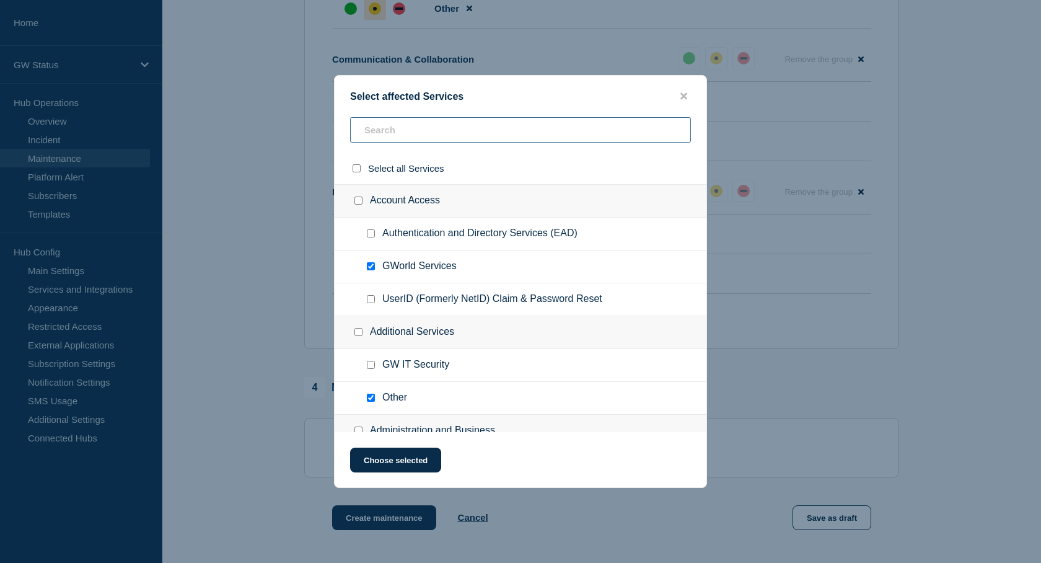
click at [387, 139] on input "text" at bounding box center [520, 129] width 341 height 25
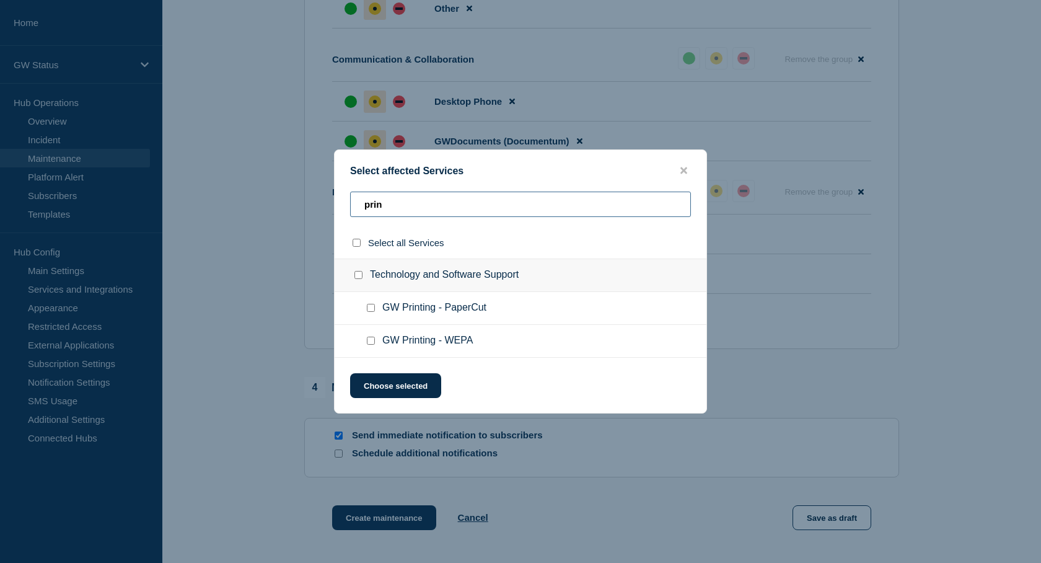
type input "prin"
click at [368, 309] on input "GW Printing - PaperCut checkbox" at bounding box center [371, 308] width 8 height 8
checkbox input "true"
click at [397, 386] on button "Choose selected" at bounding box center [395, 385] width 91 height 25
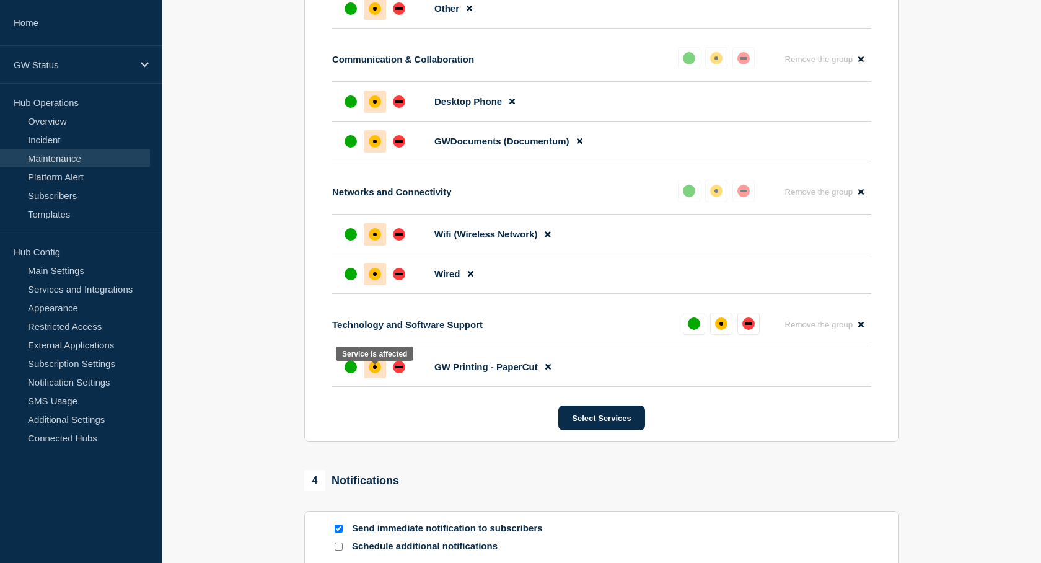
click at [373, 373] on div "affected" at bounding box center [375, 367] width 12 height 12
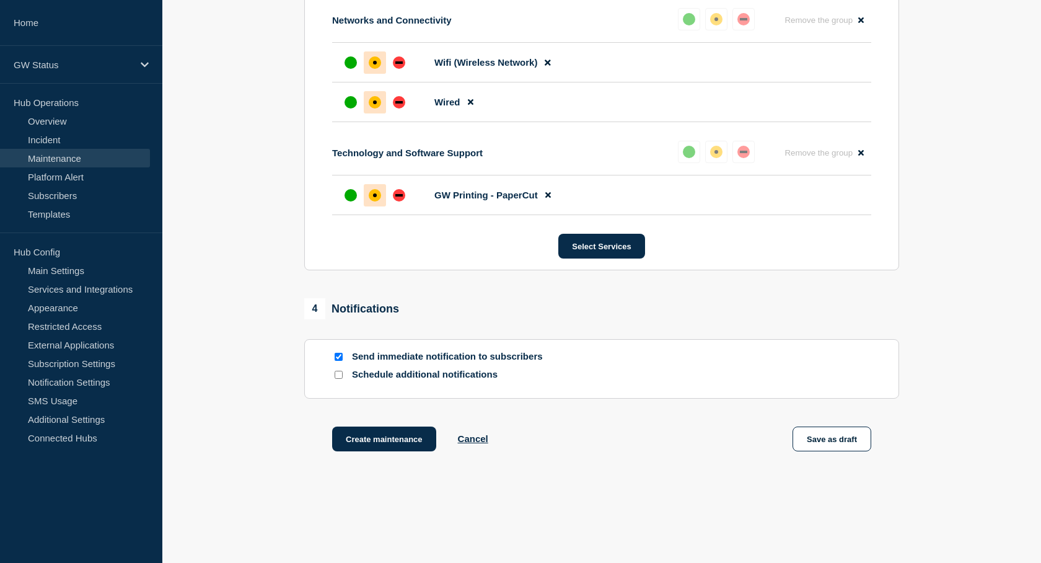
scroll to position [1015, 0]
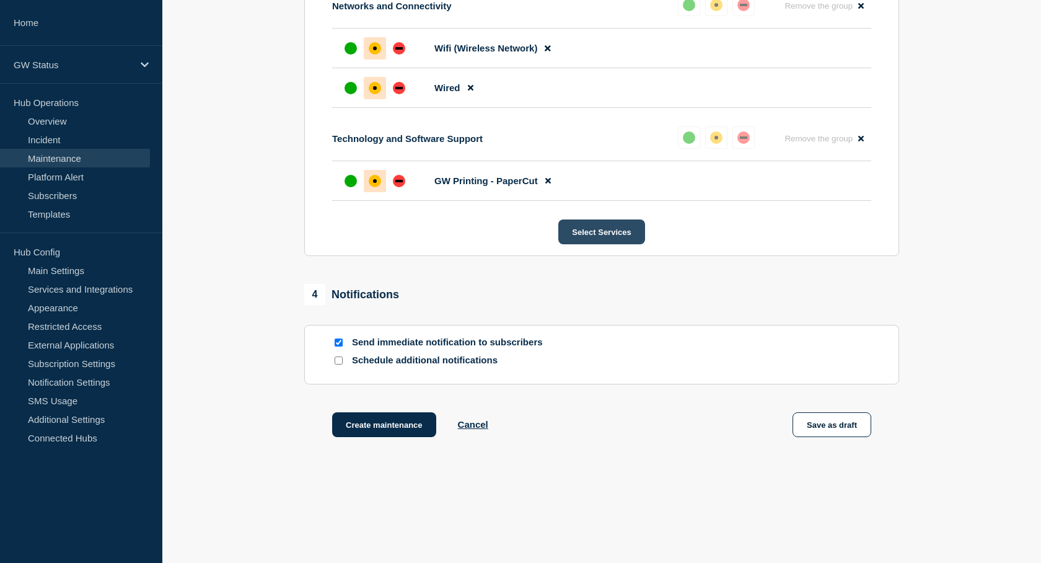
click at [599, 244] on button "Select Services" at bounding box center [602, 231] width 86 height 25
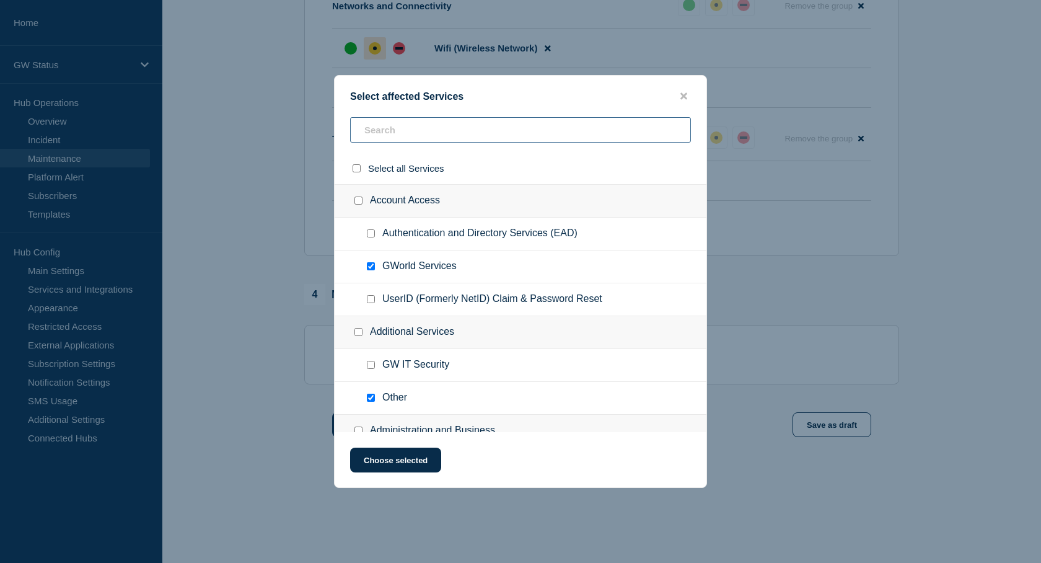
click at [434, 132] on input "text" at bounding box center [520, 129] width 341 height 25
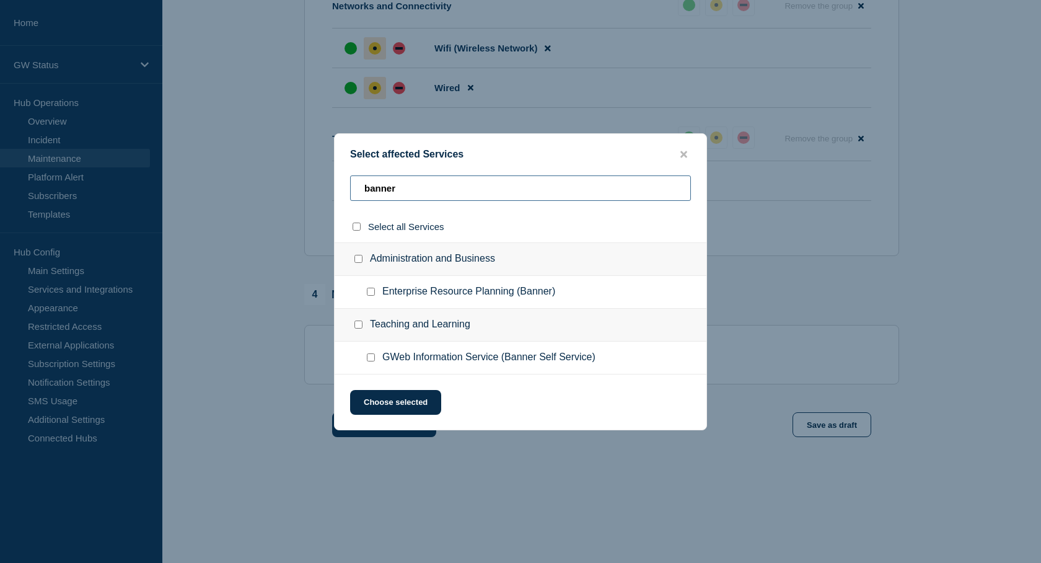
type input "banner"
click at [369, 357] on input "GWeb Information Service (Banner Self Service) checkbox" at bounding box center [371, 357] width 8 height 8
checkbox input "true"
click at [373, 292] on input "Enterprise Resource Planning (Banner) checkbox" at bounding box center [371, 292] width 8 height 8
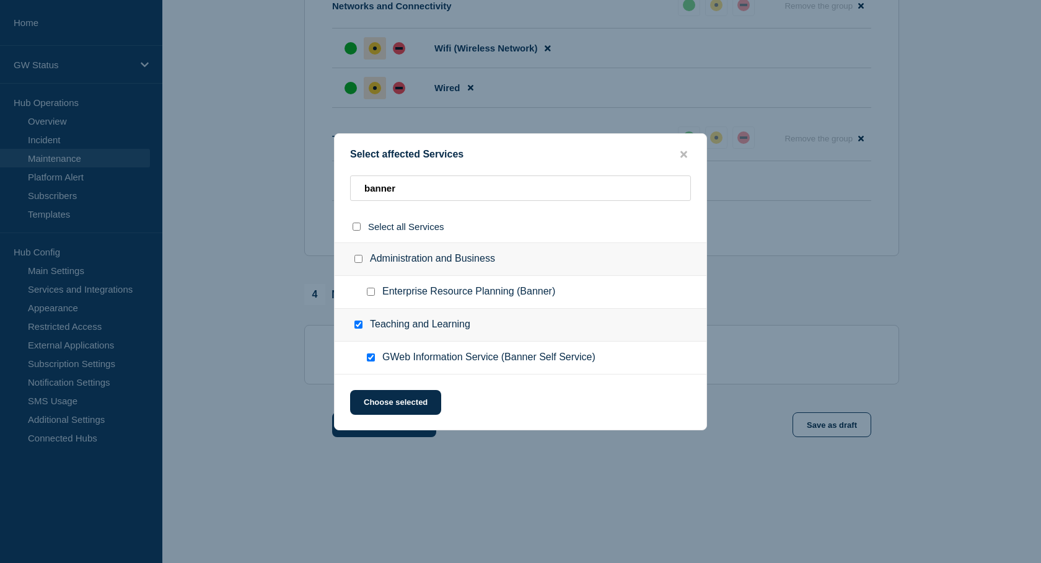
checkbox input "true"
click at [401, 400] on button "Choose selected" at bounding box center [395, 402] width 91 height 25
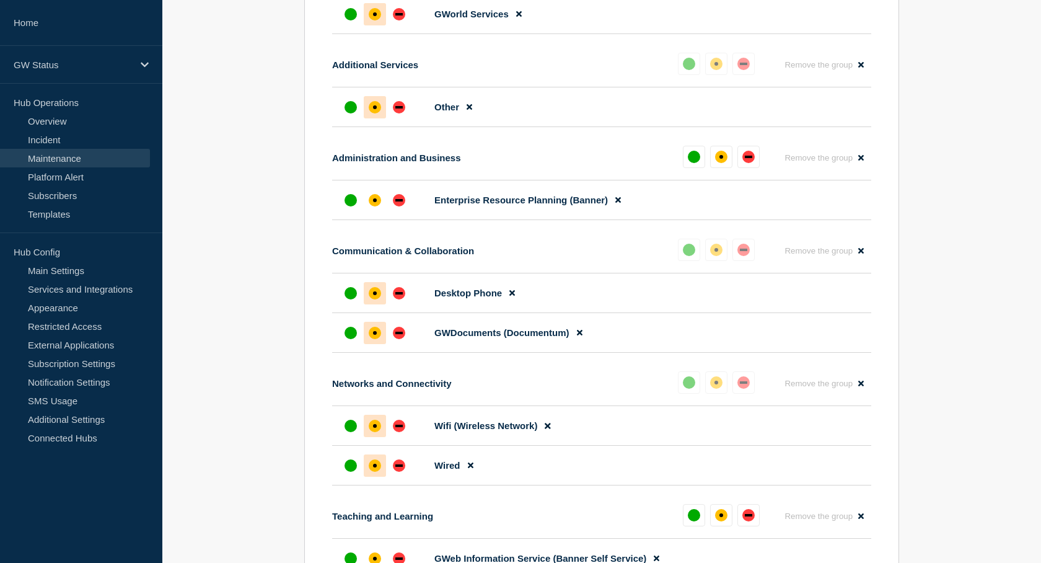
scroll to position [669, 0]
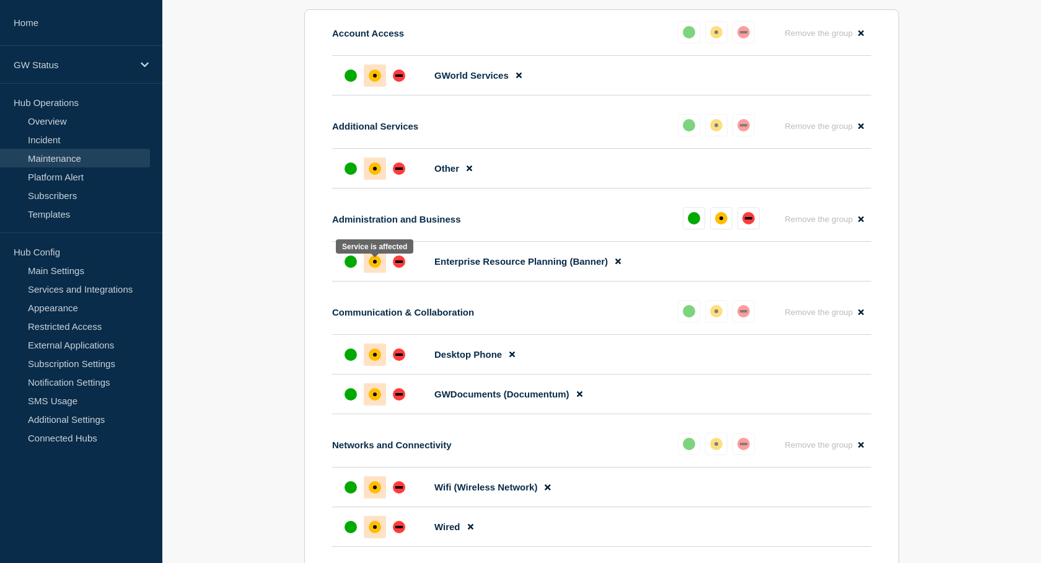
click at [373, 263] on div "affected" at bounding box center [375, 262] width 4 height 4
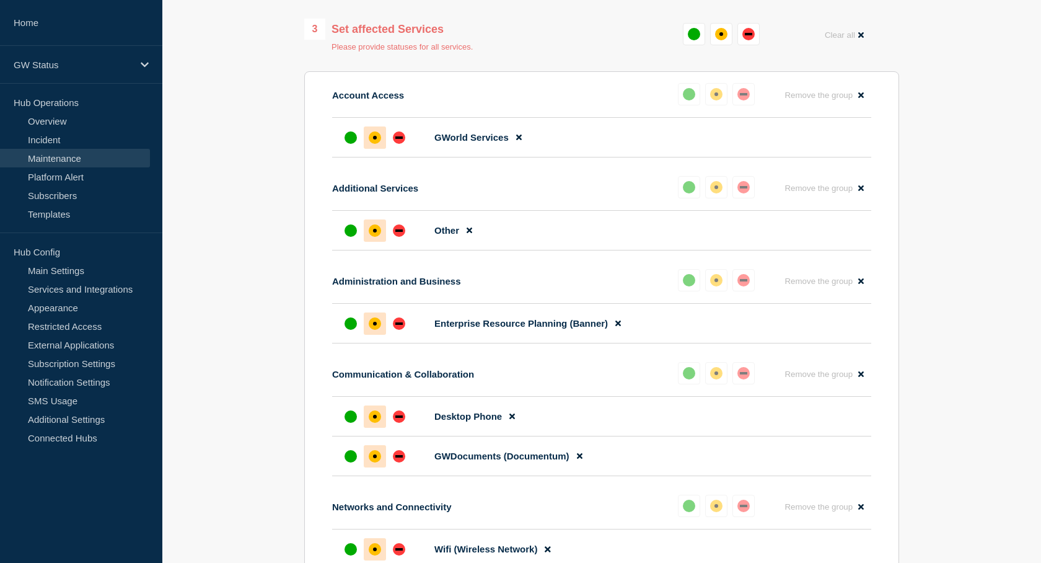
scroll to position [430, 0]
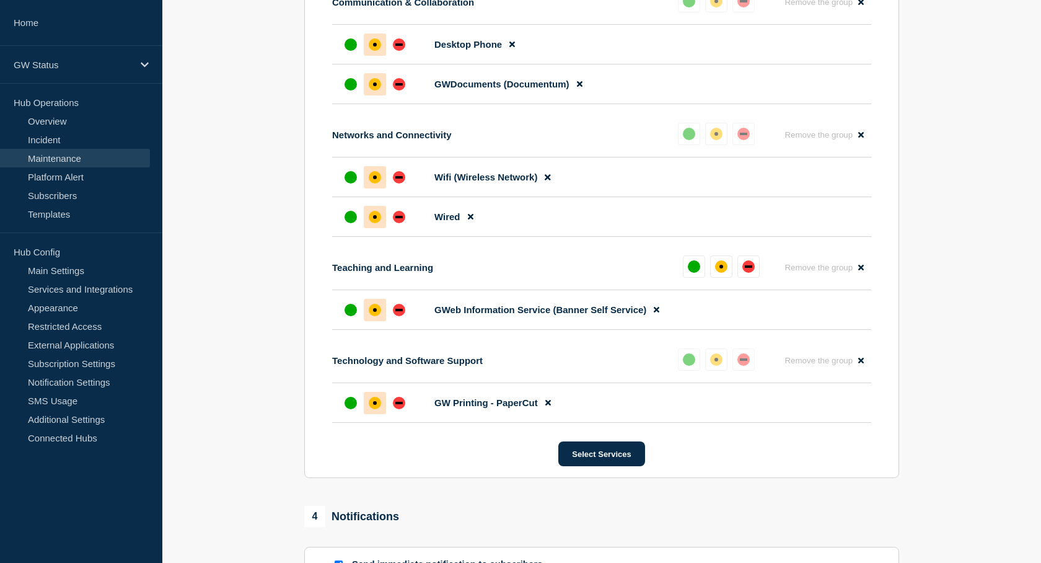
click at [375, 316] on div "affected" at bounding box center [375, 310] width 12 height 12
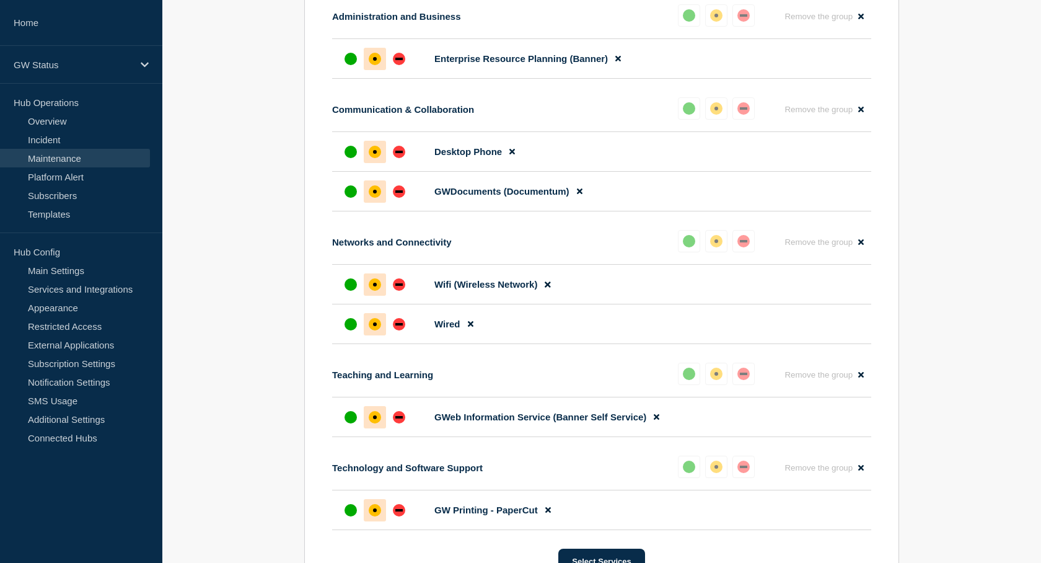
scroll to position [1165, 0]
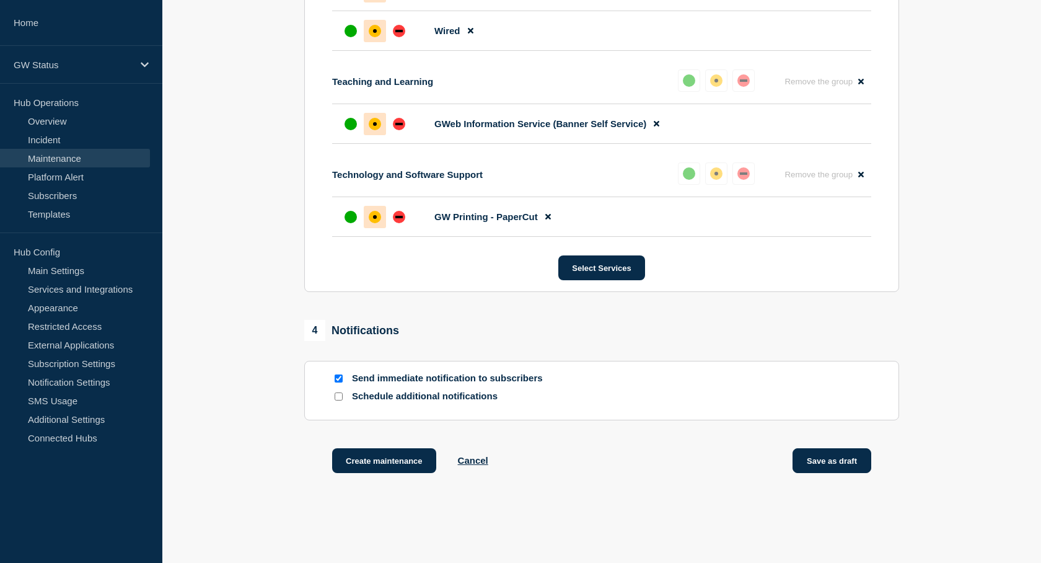
click at [844, 473] on button "Save as draft" at bounding box center [832, 460] width 79 height 25
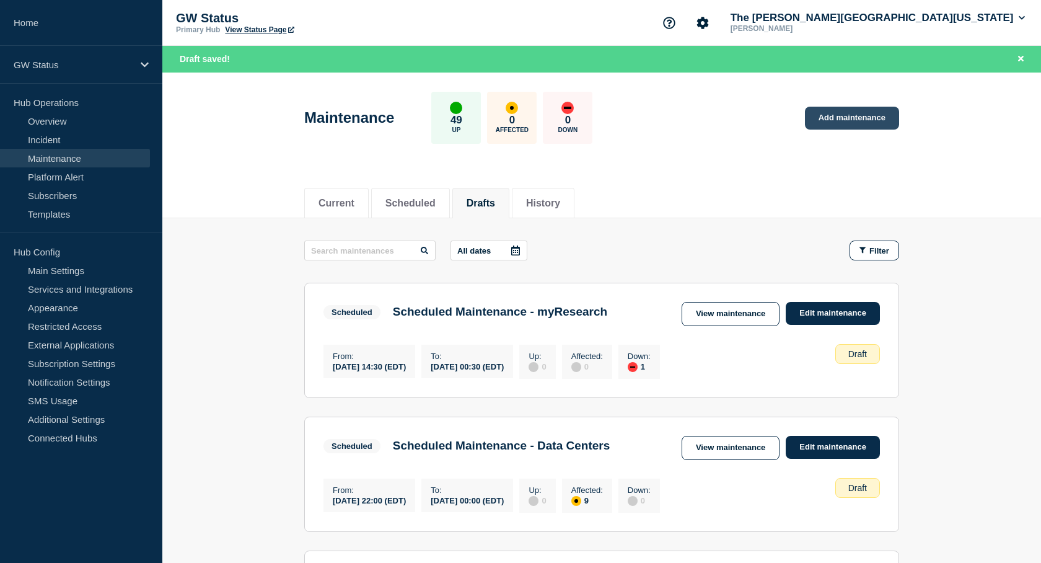
click at [871, 113] on link "Add maintenance" at bounding box center [852, 118] width 94 height 23
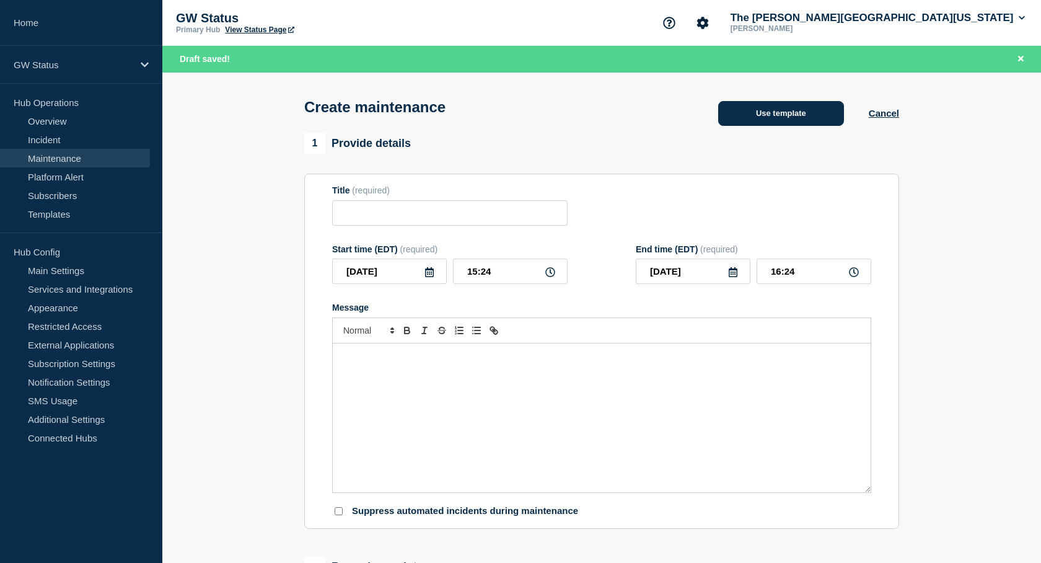
click at [813, 113] on button "Use template" at bounding box center [781, 113] width 126 height 25
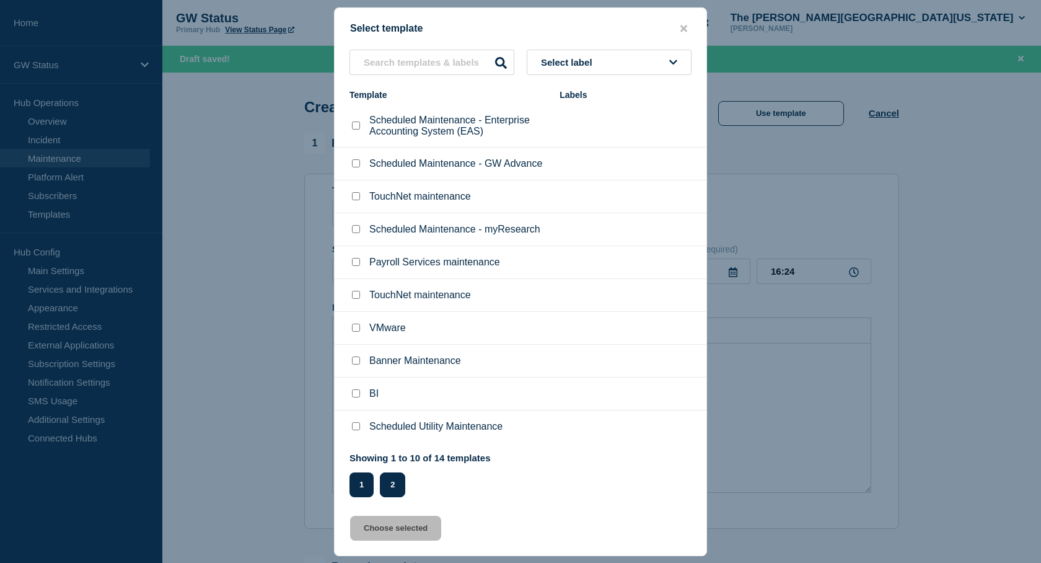
click at [397, 484] on button "2" at bounding box center [392, 484] width 25 height 25
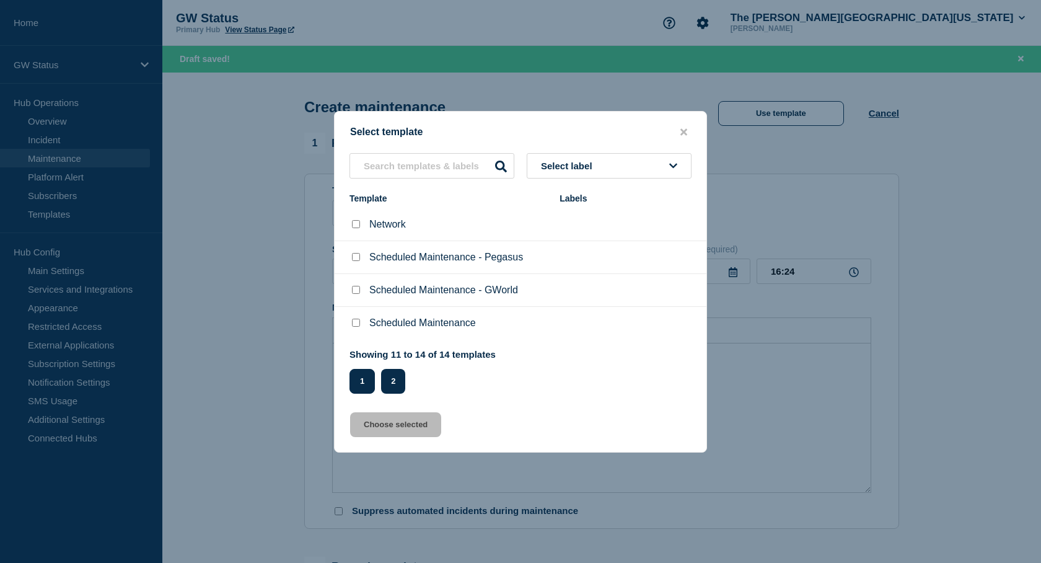
click at [361, 386] on button "1" at bounding box center [362, 381] width 25 height 25
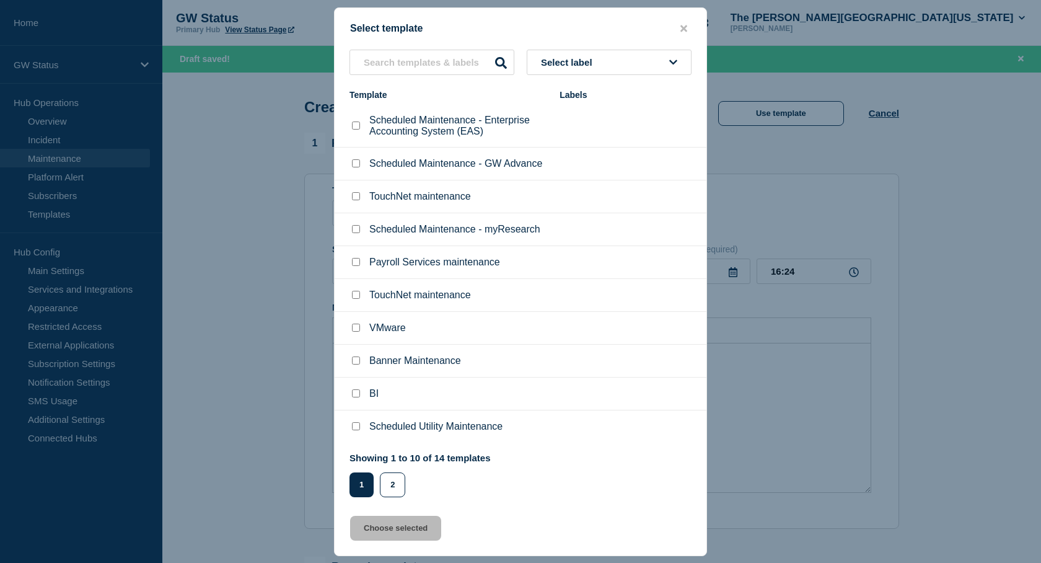
click at [360, 228] on input "Scheduled Maintenance - myResearch checkbox" at bounding box center [356, 229] width 8 height 8
checkbox input "true"
click at [410, 527] on button "Choose selected" at bounding box center [395, 528] width 91 height 25
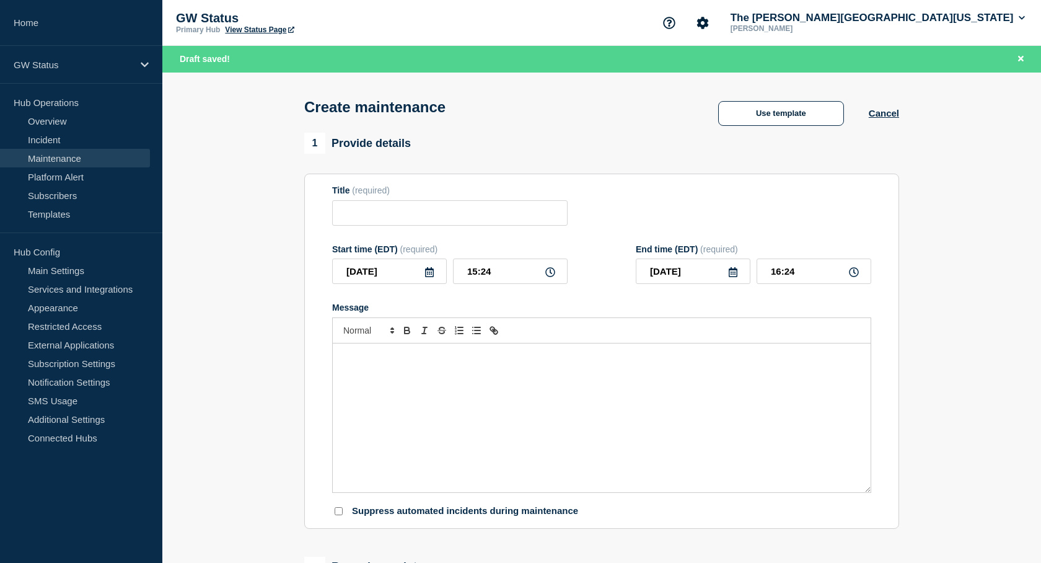
type input "Scheduled Maintenance - myResearch"
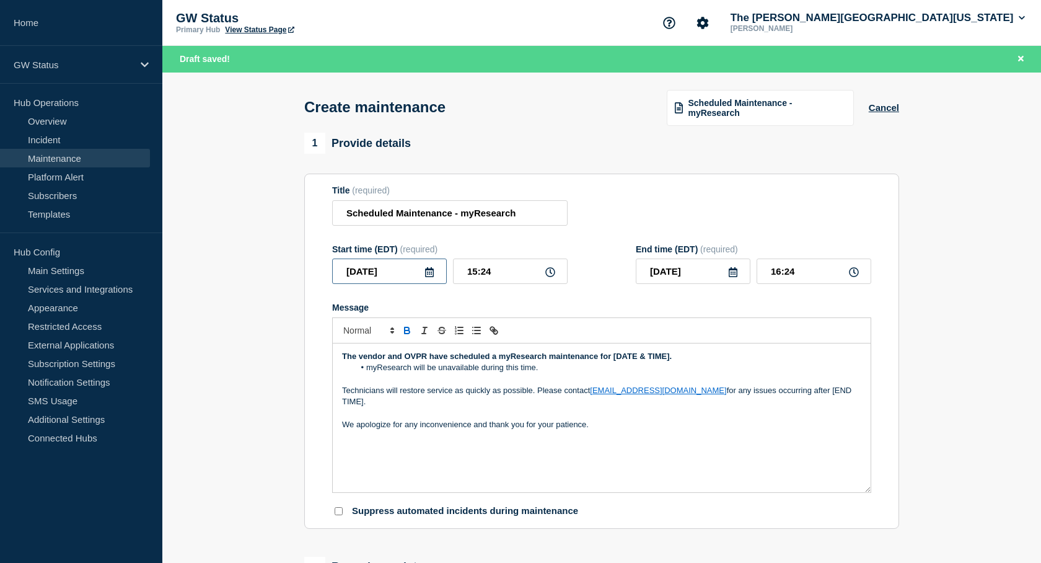
click at [440, 275] on input "[DATE]" at bounding box center [389, 271] width 115 height 25
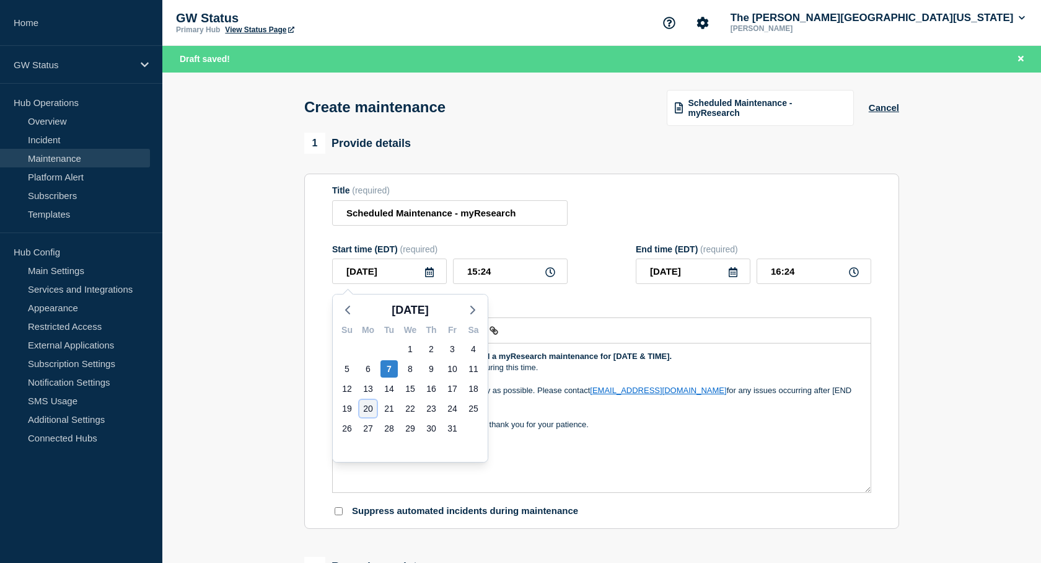
click at [370, 408] on div "20" at bounding box center [368, 408] width 17 height 17
type input "[DATE]"
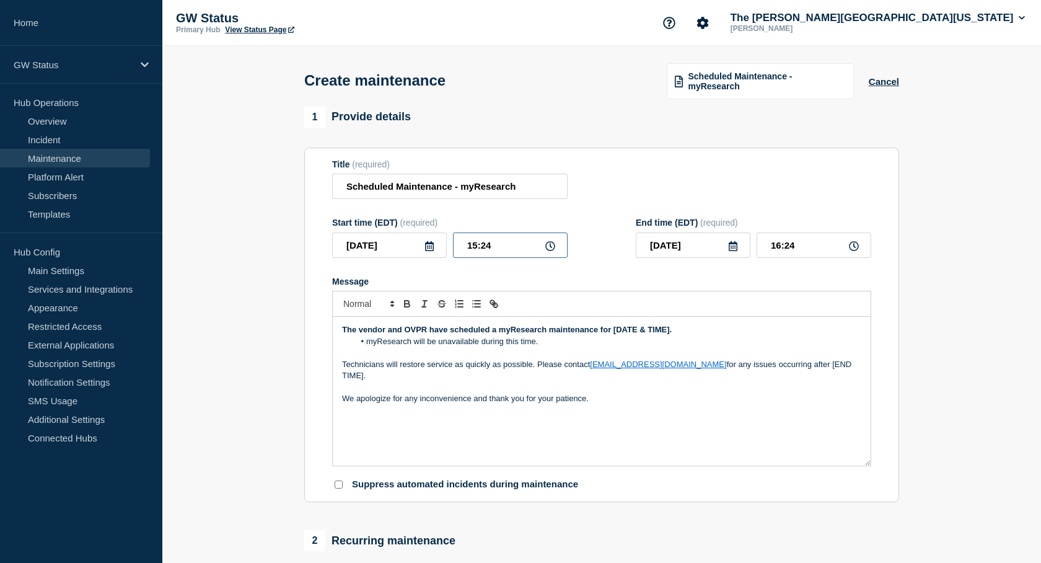
drag, startPoint x: 499, startPoint y: 250, endPoint x: 455, endPoint y: 249, distance: 44.0
click at [455, 249] on input "15:24" at bounding box center [510, 244] width 115 height 25
type input "23:00"
type input "[DATE]"
drag, startPoint x: 800, startPoint y: 246, endPoint x: 761, endPoint y: 246, distance: 39.1
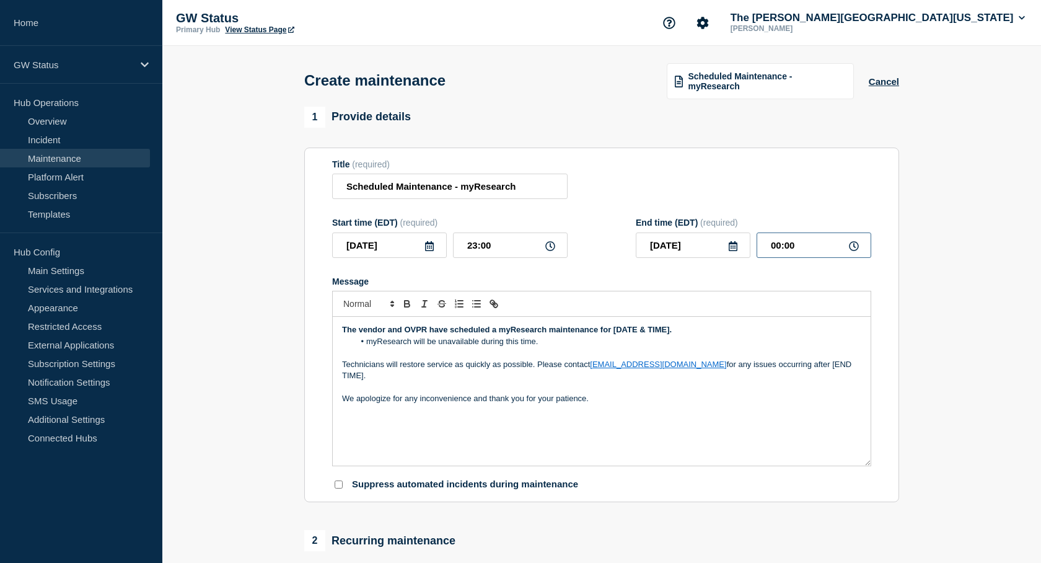
click at [761, 246] on input "00:00" at bounding box center [814, 244] width 115 height 25
type input "11:00"
click at [798, 344] on li "myResearch will be unavailable during this time." at bounding box center [609, 341] width 508 height 11
click at [740, 250] on input "[DATE]" at bounding box center [693, 244] width 115 height 25
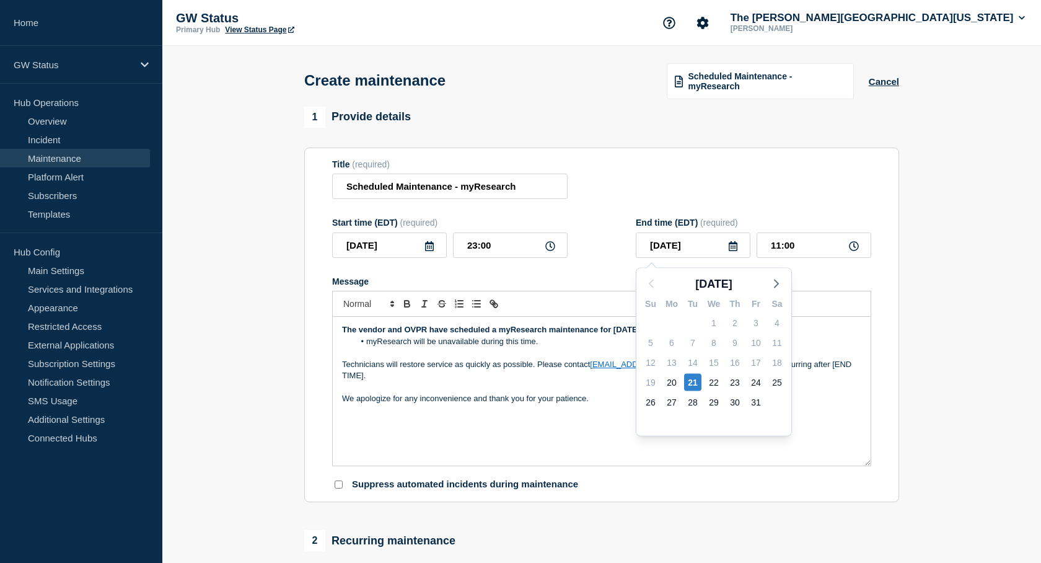
click at [950, 333] on section "1 Provide details Title (required) Scheduled Maintenance - myResearch Start tim…" at bounding box center [601, 570] width 879 height 926
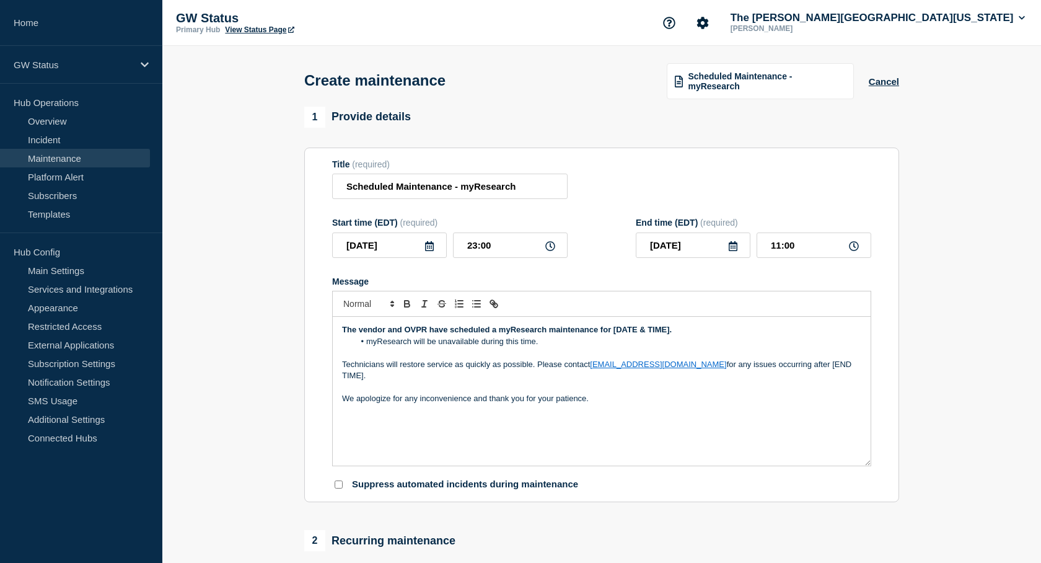
click at [430, 249] on icon at bounding box center [429, 246] width 9 height 10
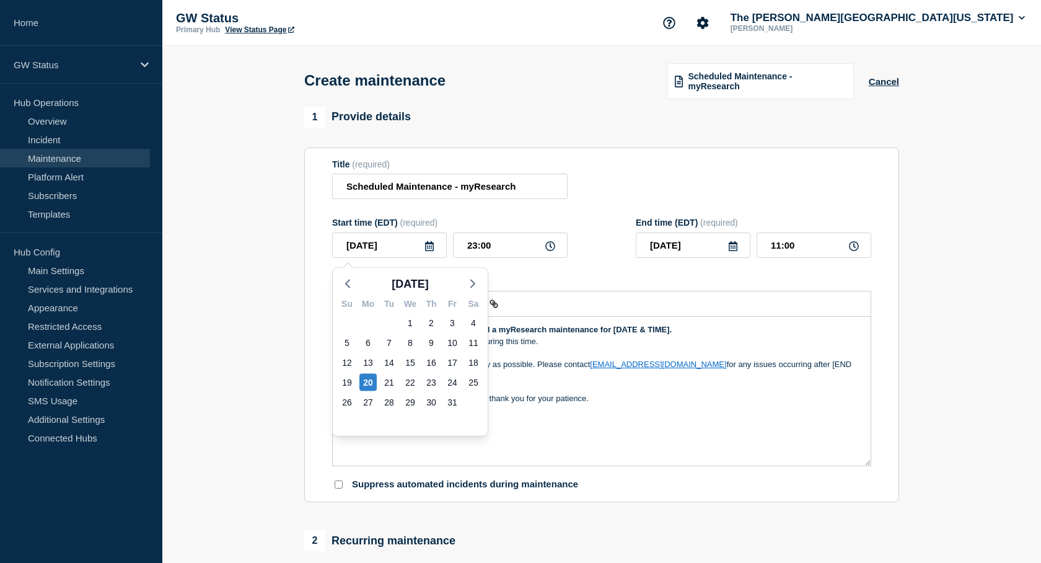
click at [573, 307] on div at bounding box center [601, 304] width 539 height 26
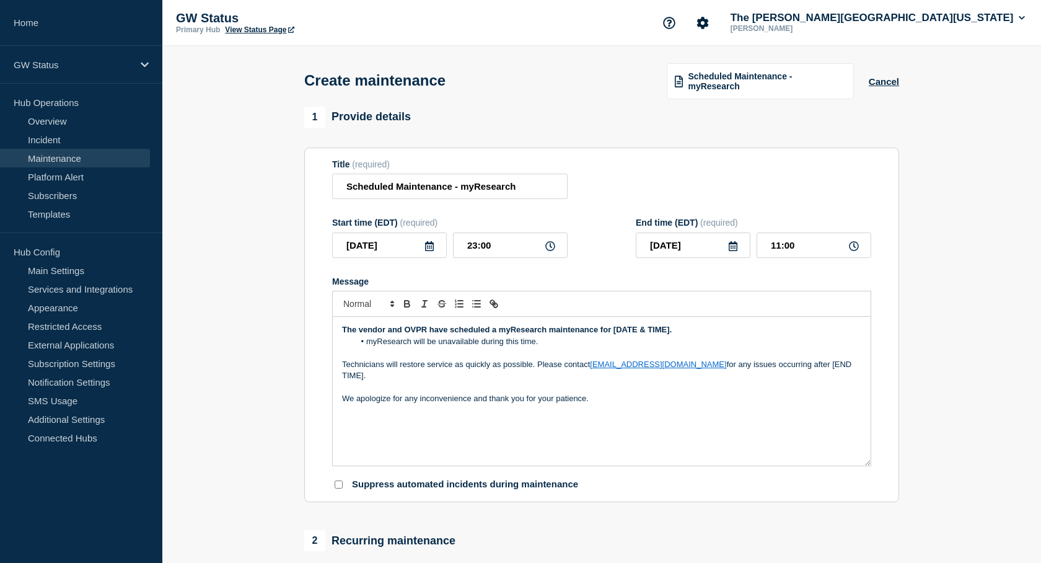
drag, startPoint x: 674, startPoint y: 335, endPoint x: 612, endPoint y: 335, distance: 61.4
click at [612, 335] on p "The vendor and OVPR have scheduled a myResearch maintenance for [DATE & TIME]." at bounding box center [601, 329] width 519 height 11
click at [495, 333] on strong "The vendor and OVPR have scheduled a myResearch maintenance for 11:00 PM [DATE]…" at bounding box center [580, 329] width 477 height 9
click at [433, 249] on icon at bounding box center [430, 246] width 10 height 10
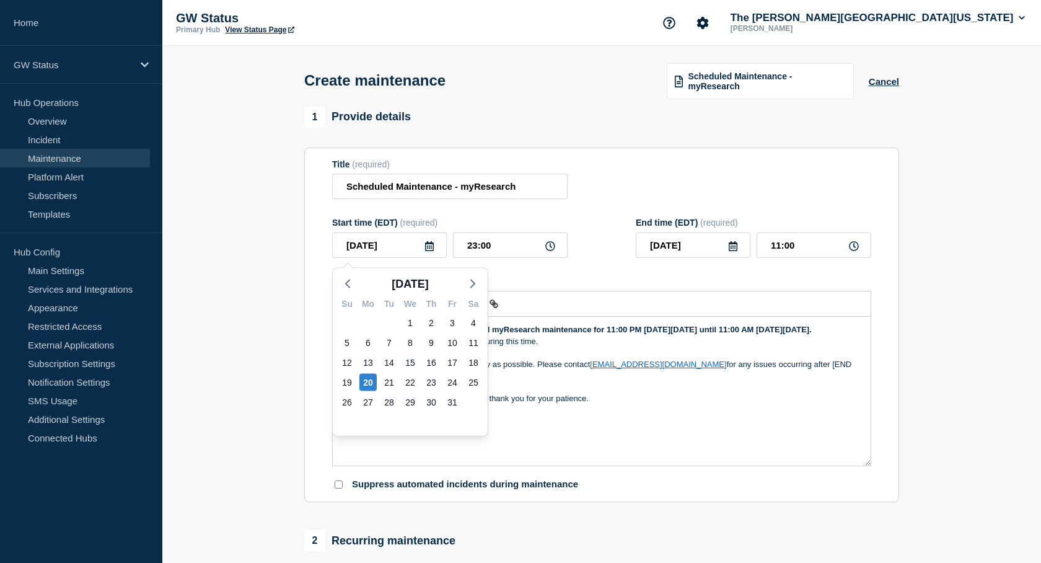
click at [692, 437] on div "The vendor and OVPR have scheduled myResearch maintenance for 11:00 PM [DATE][D…" at bounding box center [602, 391] width 538 height 149
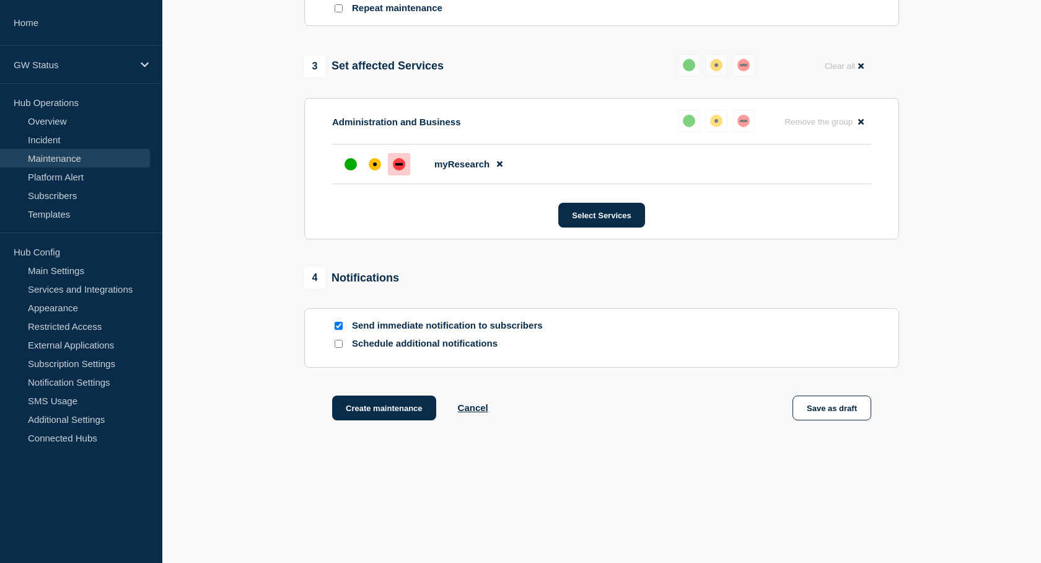
scroll to position [585, 0]
click at [830, 405] on button "Save as draft" at bounding box center [832, 408] width 79 height 25
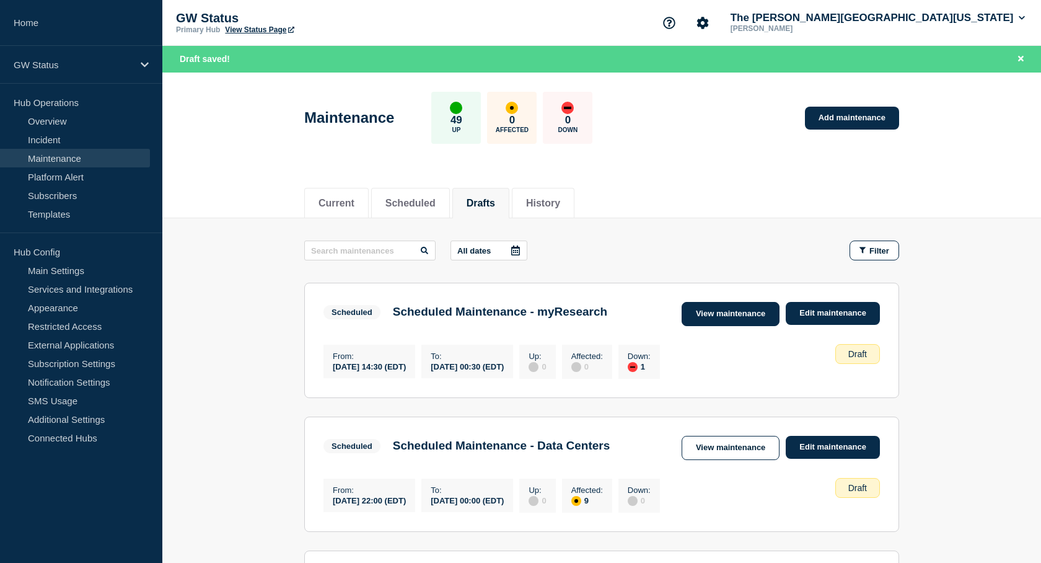
click at [709, 316] on link "View maintenance" at bounding box center [731, 314] width 98 height 24
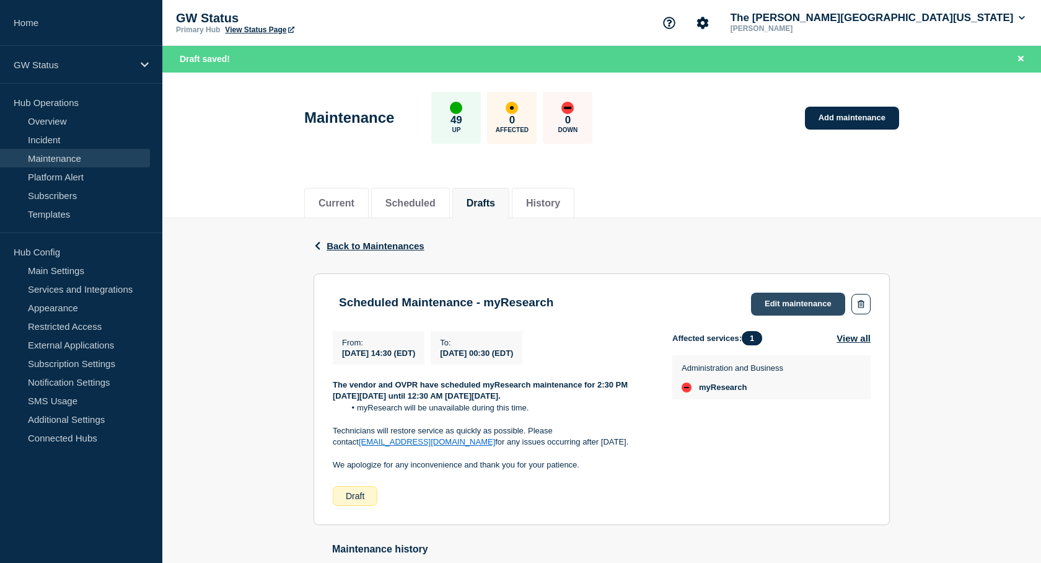
click at [807, 309] on link "Edit maintenance" at bounding box center [798, 304] width 94 height 23
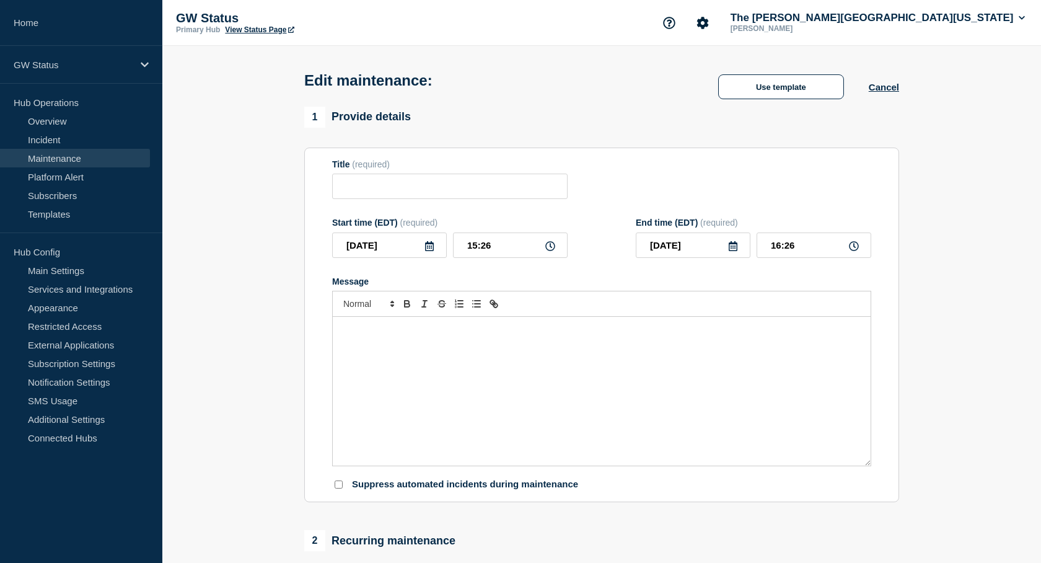
type input "Scheduled Maintenance - myResearch"
type input "[DATE]"
type input "14:30"
type input "[DATE]"
type input "00:30"
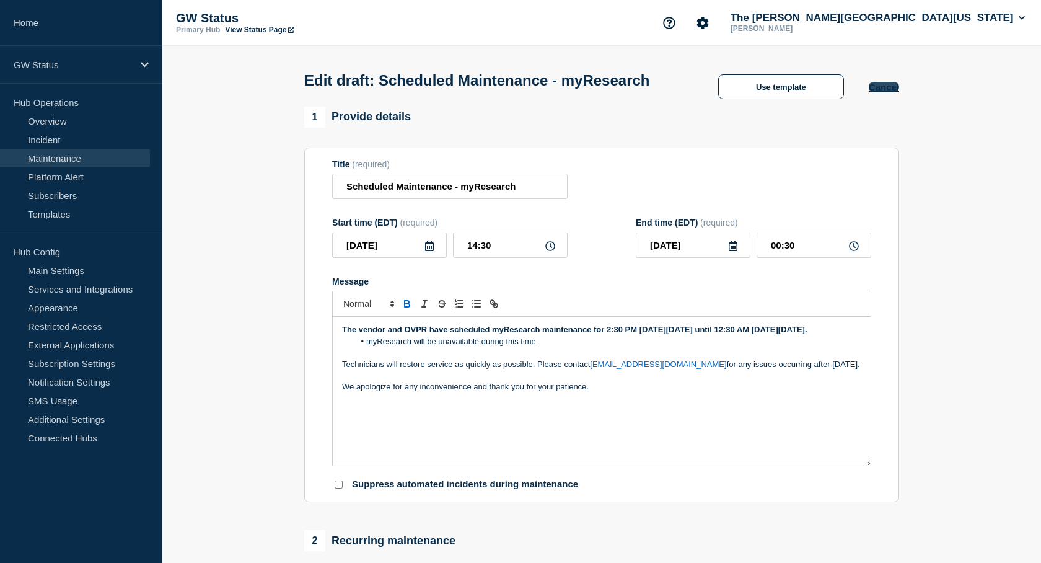
click at [887, 92] on button "Cancel" at bounding box center [884, 87] width 30 height 11
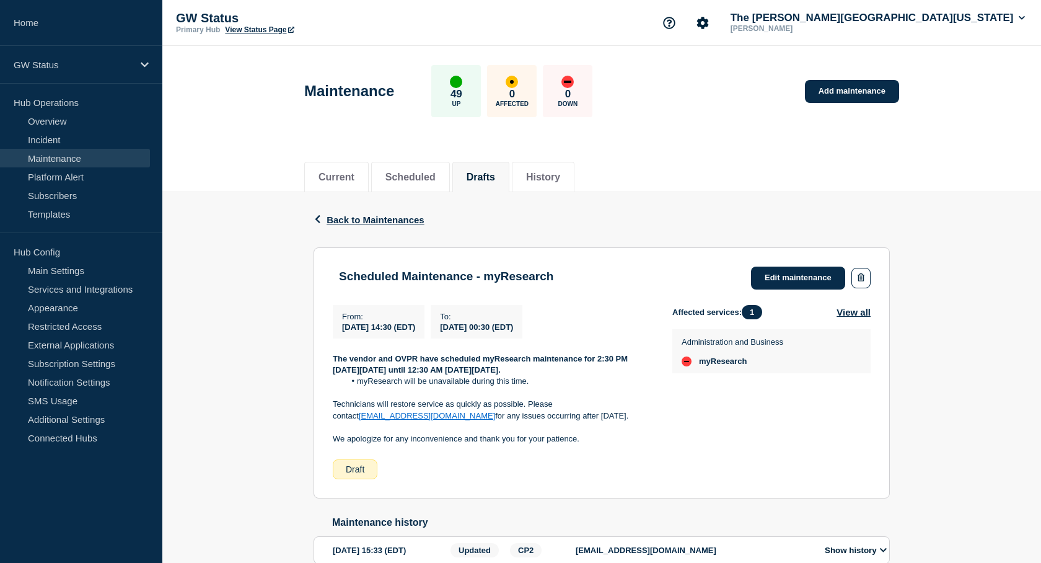
click at [495, 172] on button "Drafts" at bounding box center [481, 177] width 29 height 11
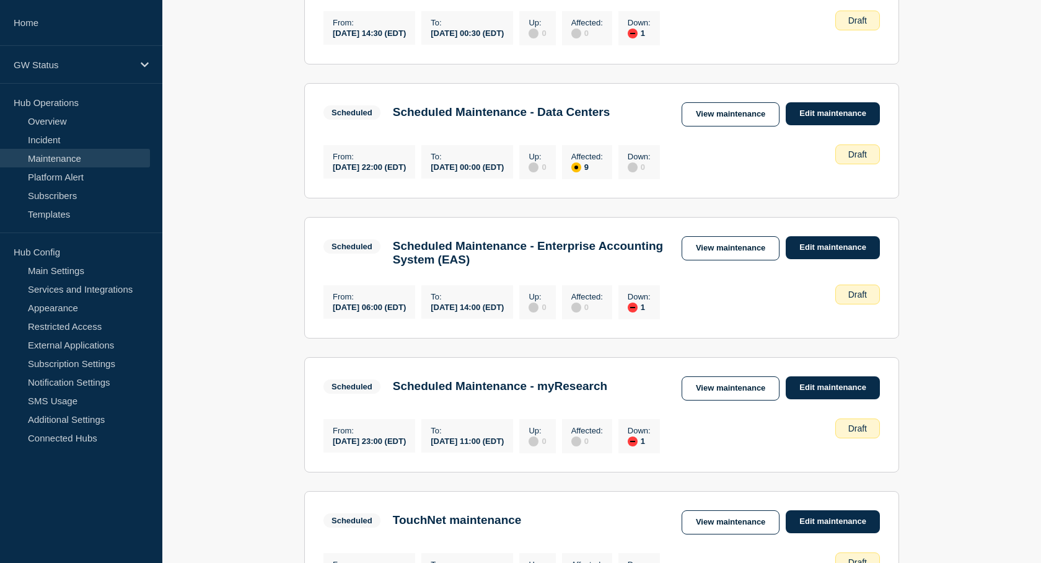
scroll to position [310, 0]
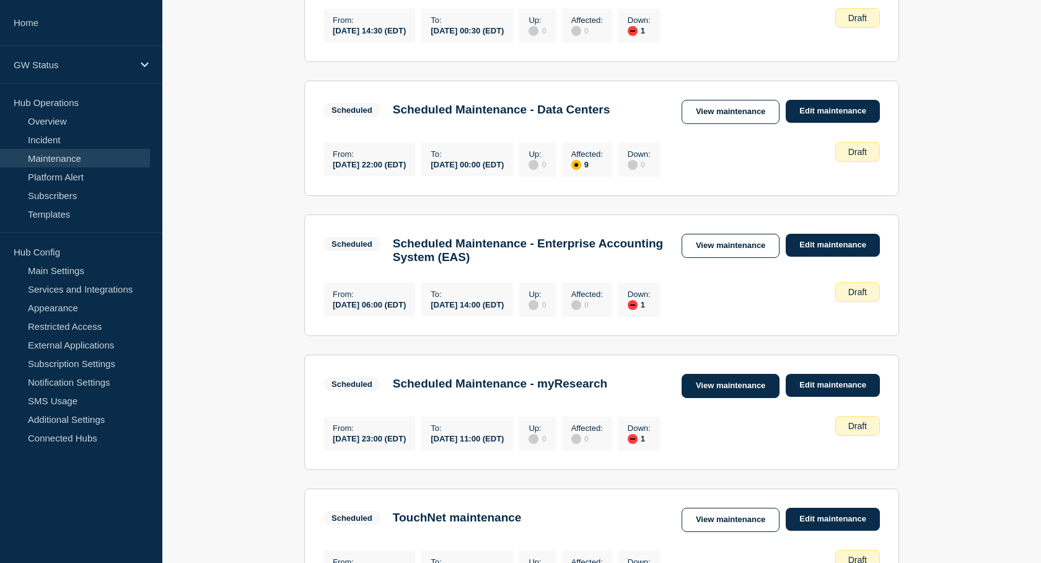
click at [711, 398] on link "View maintenance" at bounding box center [731, 386] width 98 height 24
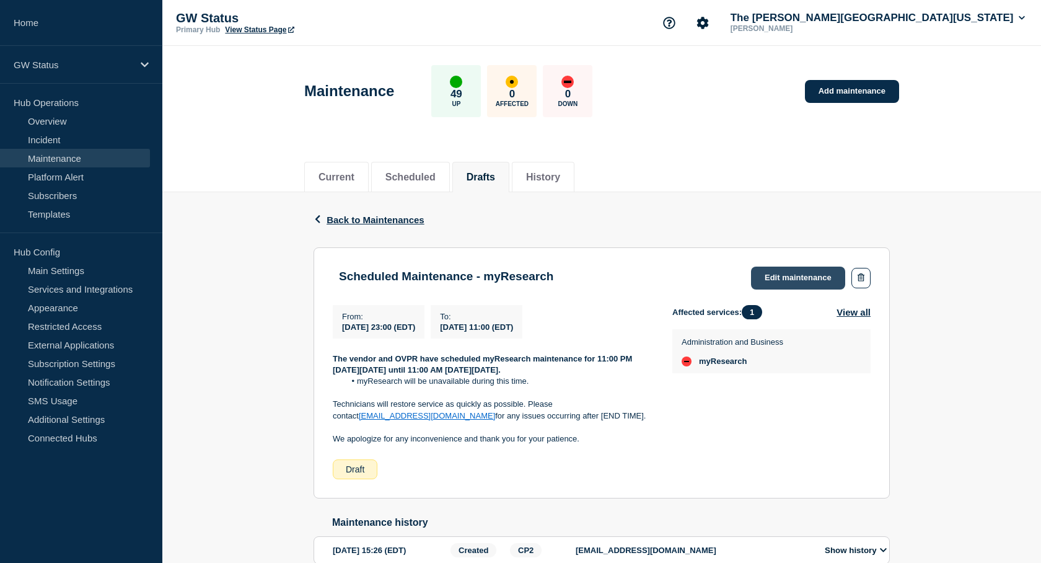
click at [783, 277] on link "Edit maintenance" at bounding box center [798, 278] width 94 height 23
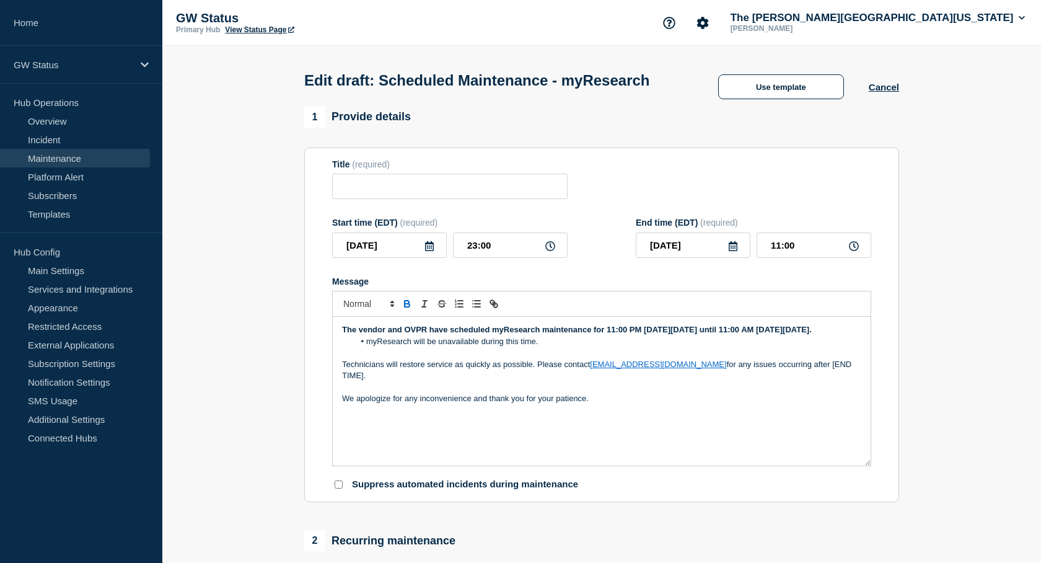
type input "Scheduled Maintenance - myResearch"
type input "[DATE]"
type input "23:00"
type input "[DATE]"
type input "11:00"
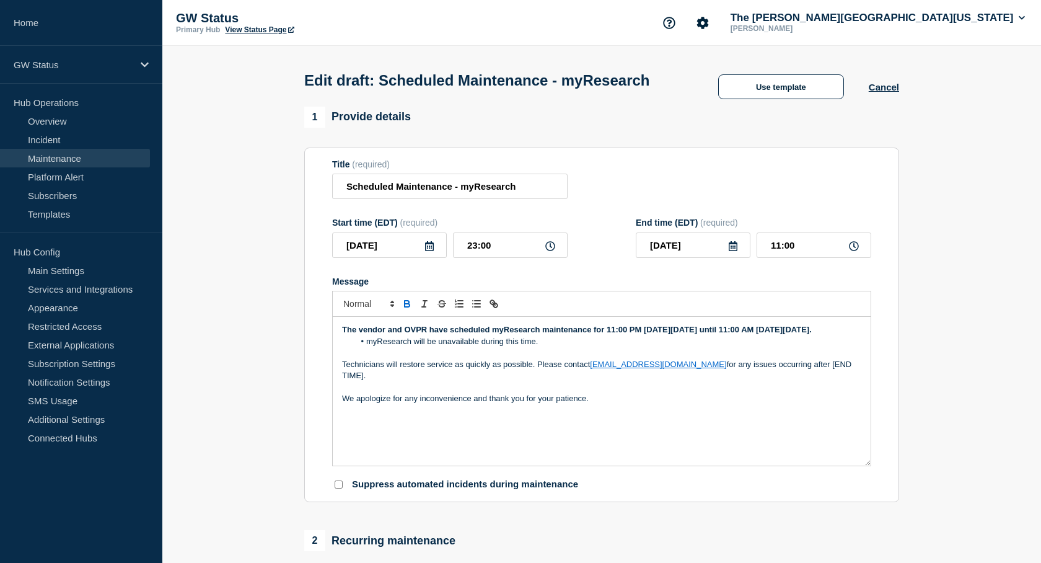
click at [823, 382] on p "Technicians will restore service as quickly as possible. Please contact [EMAIL_…" at bounding box center [601, 370] width 519 height 23
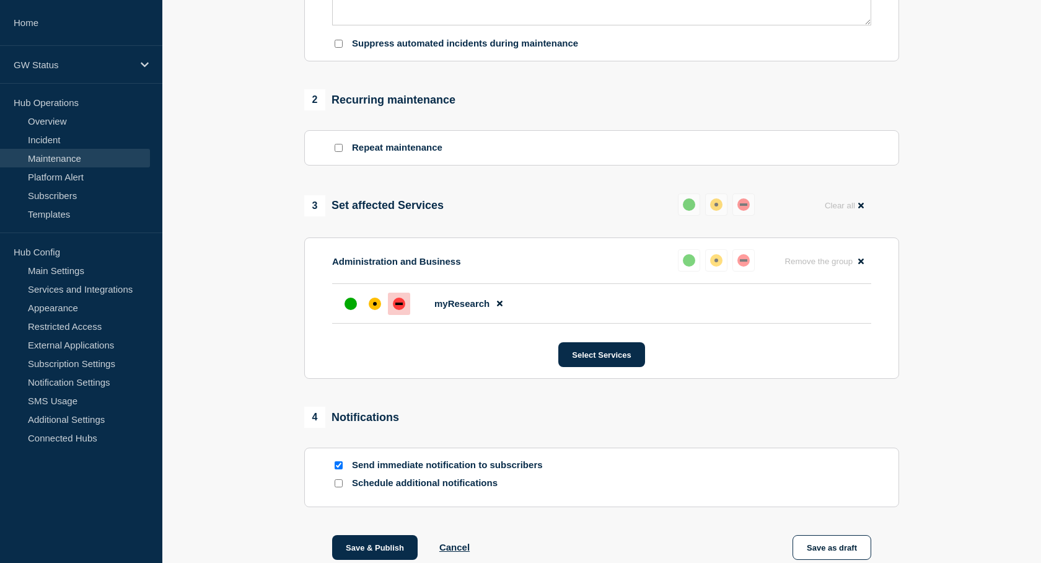
scroll to position [544, 0]
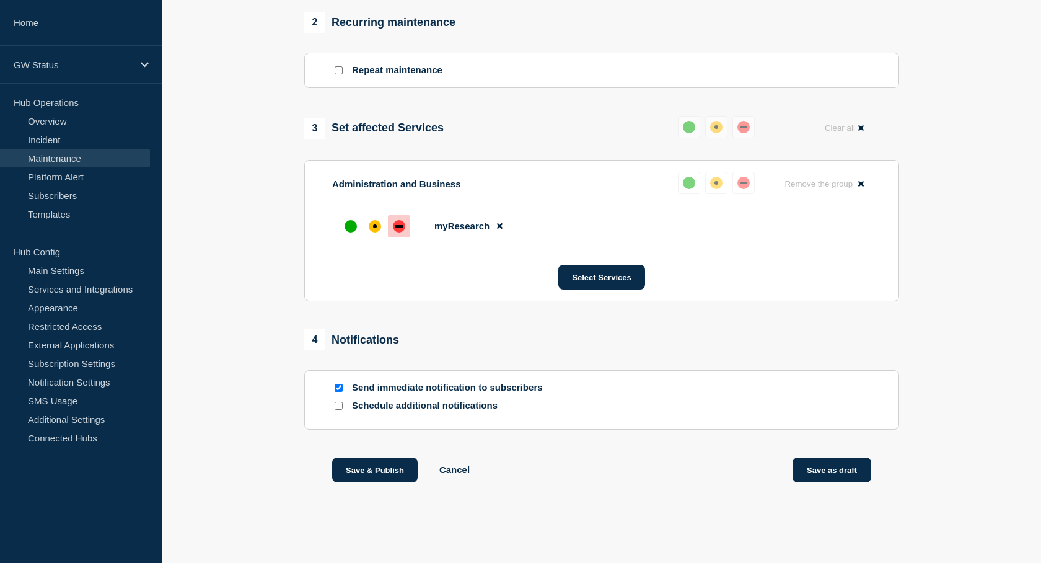
drag, startPoint x: 823, startPoint y: 471, endPoint x: 811, endPoint y: 469, distance: 12.0
click at [823, 471] on button "Save as draft" at bounding box center [832, 470] width 79 height 25
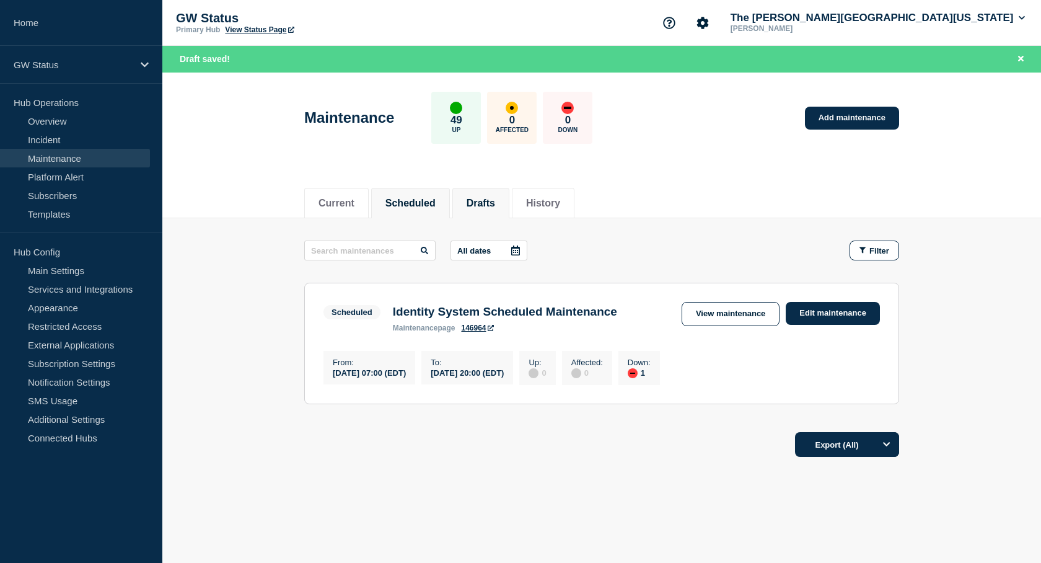
click at [495, 205] on button "Drafts" at bounding box center [481, 203] width 29 height 11
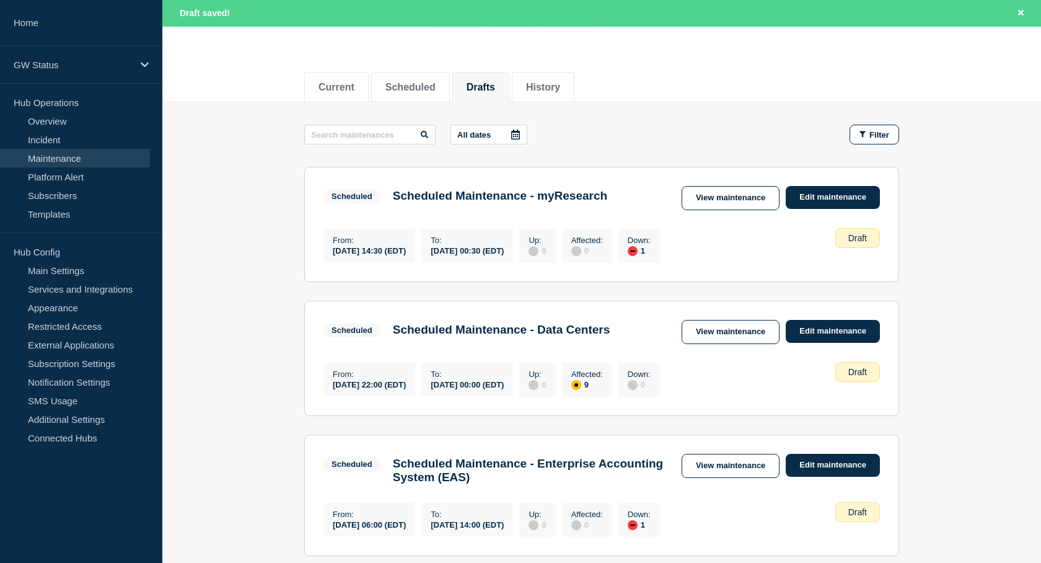
scroll to position [124, 0]
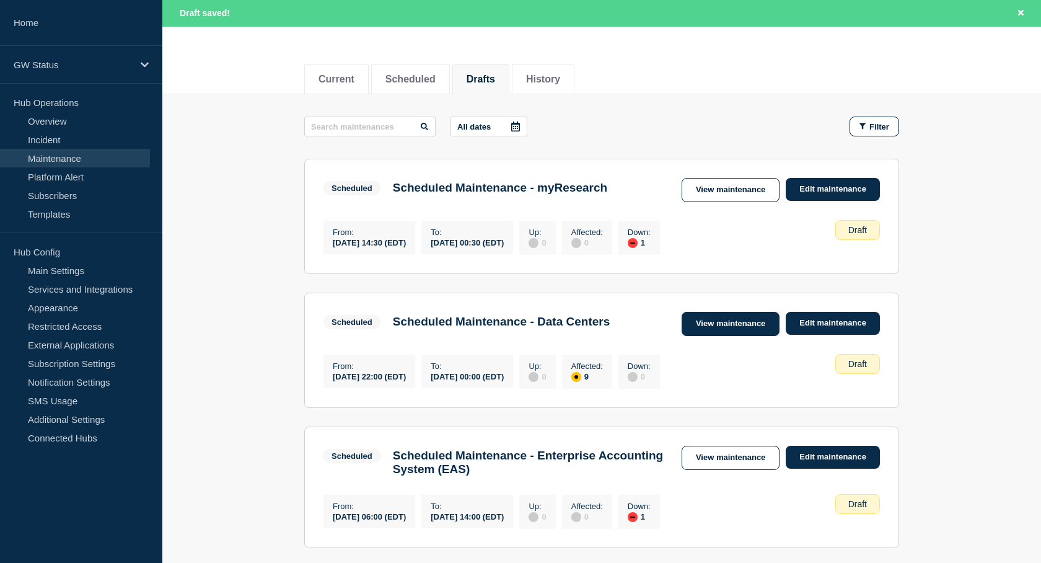
click at [735, 330] on link "View maintenance" at bounding box center [731, 324] width 98 height 24
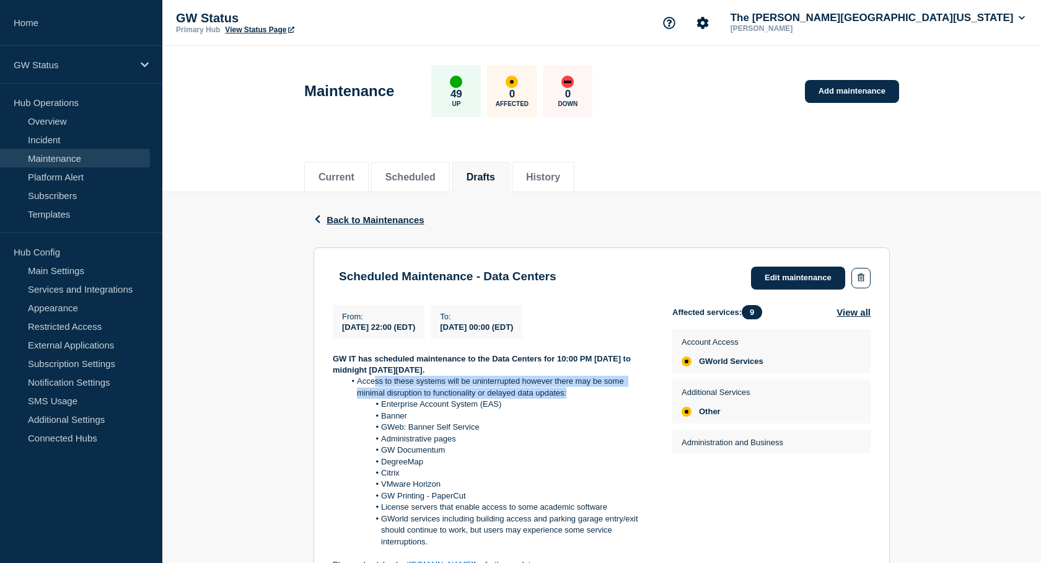
drag, startPoint x: 570, startPoint y: 396, endPoint x: 374, endPoint y: 385, distance: 196.8
click at [374, 385] on li "Access to these systems will be uninterrupted however there may be some minimal…" at bounding box center [499, 387] width 308 height 23
click at [425, 179] on button "Scheduled" at bounding box center [411, 177] width 50 height 11
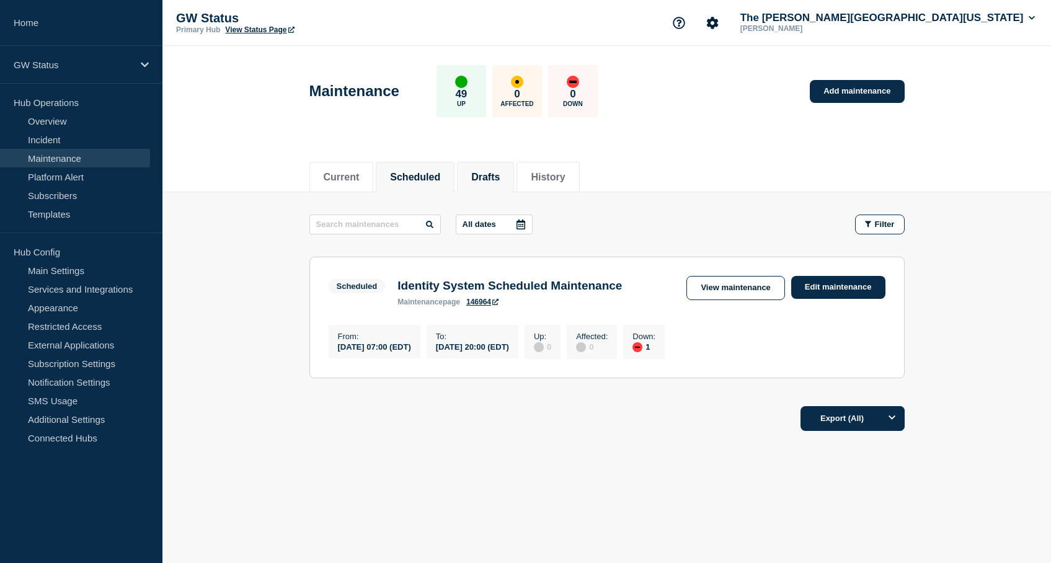
click at [500, 173] on button "Drafts" at bounding box center [485, 177] width 29 height 11
